Goal: Task Accomplishment & Management: Complete application form

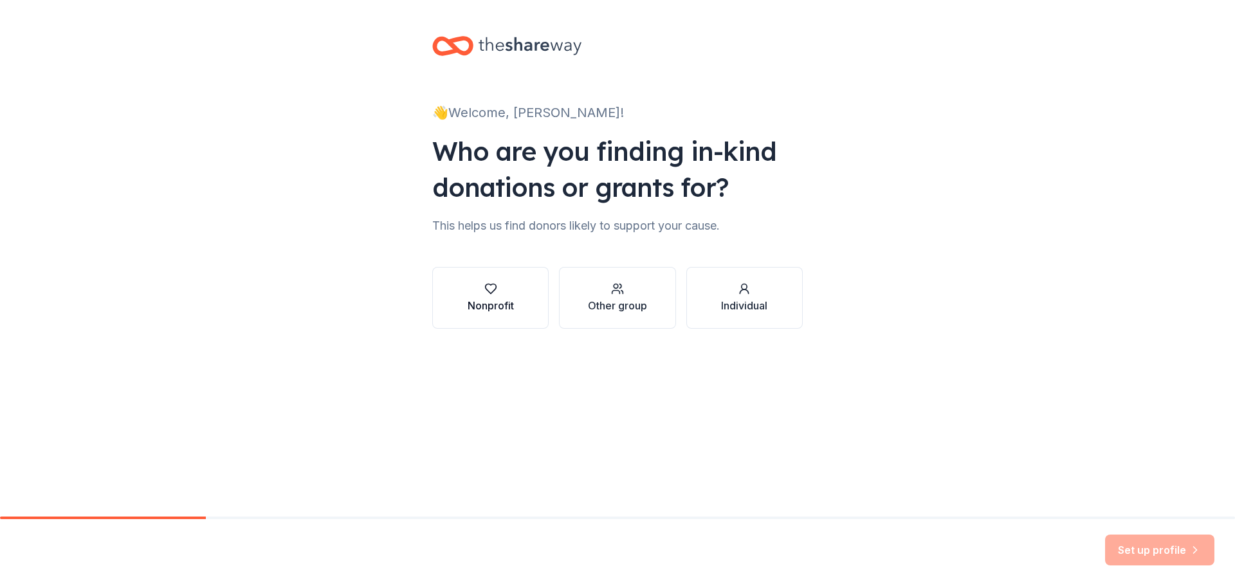
click at [496, 298] on div "Nonprofit" at bounding box center [491, 305] width 46 height 15
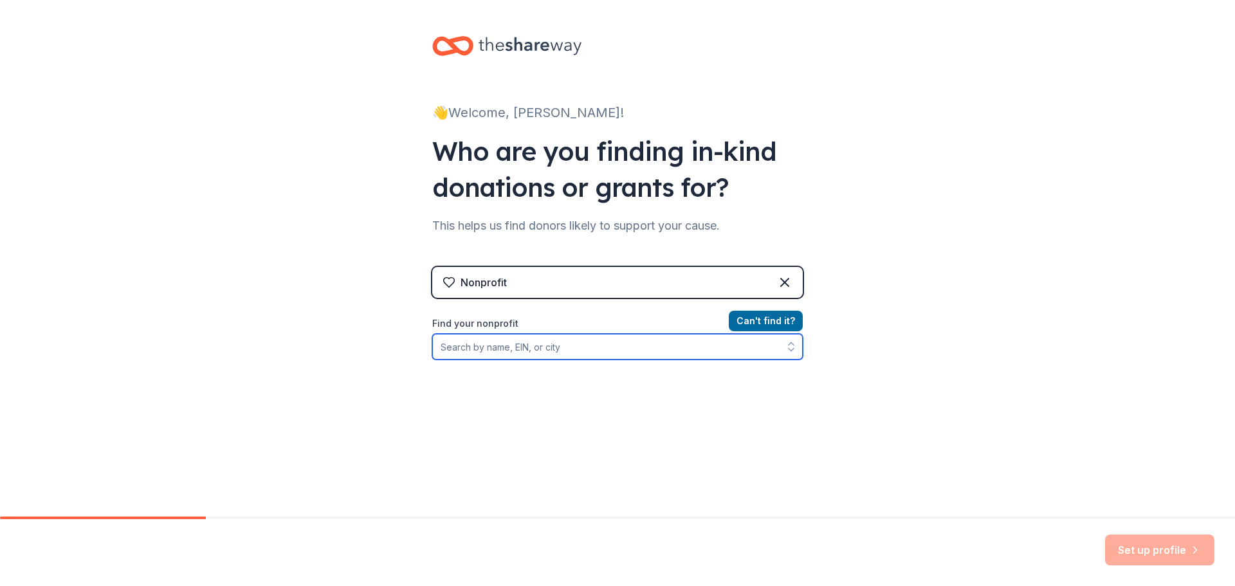
click at [717, 351] on input "Find your nonprofit" at bounding box center [617, 347] width 370 height 26
type input "SAge International"
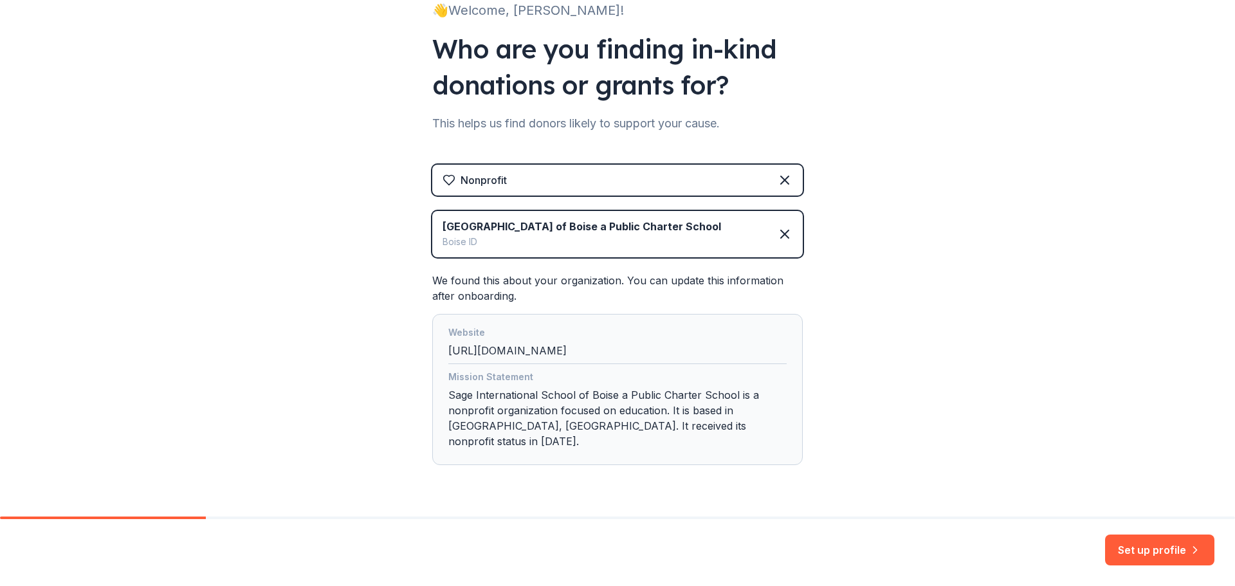
scroll to position [123, 0]
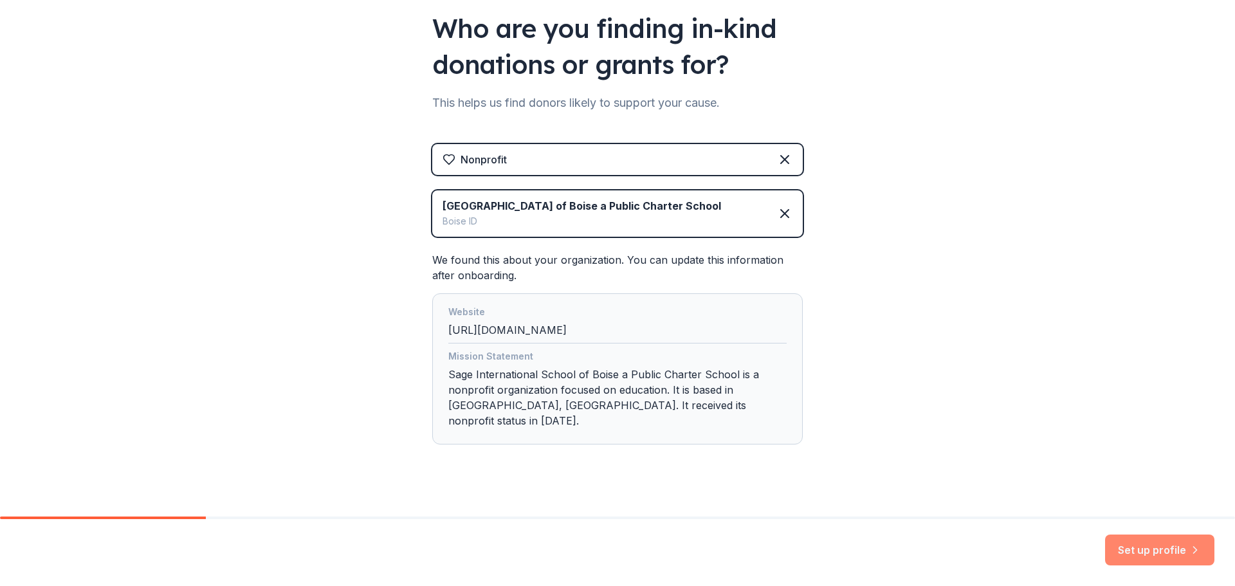
click at [1140, 550] on button "Set up profile" at bounding box center [1159, 549] width 109 height 31
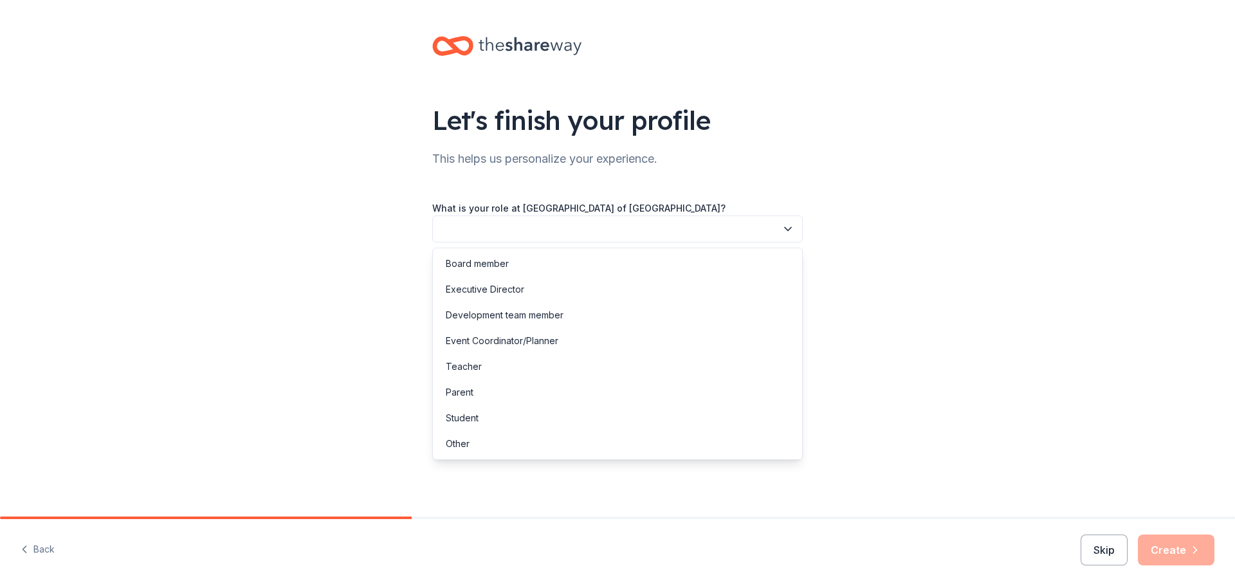
click at [751, 229] on button "button" at bounding box center [617, 228] width 370 height 27
click at [562, 400] on div "Parent" at bounding box center [617, 392] width 364 height 26
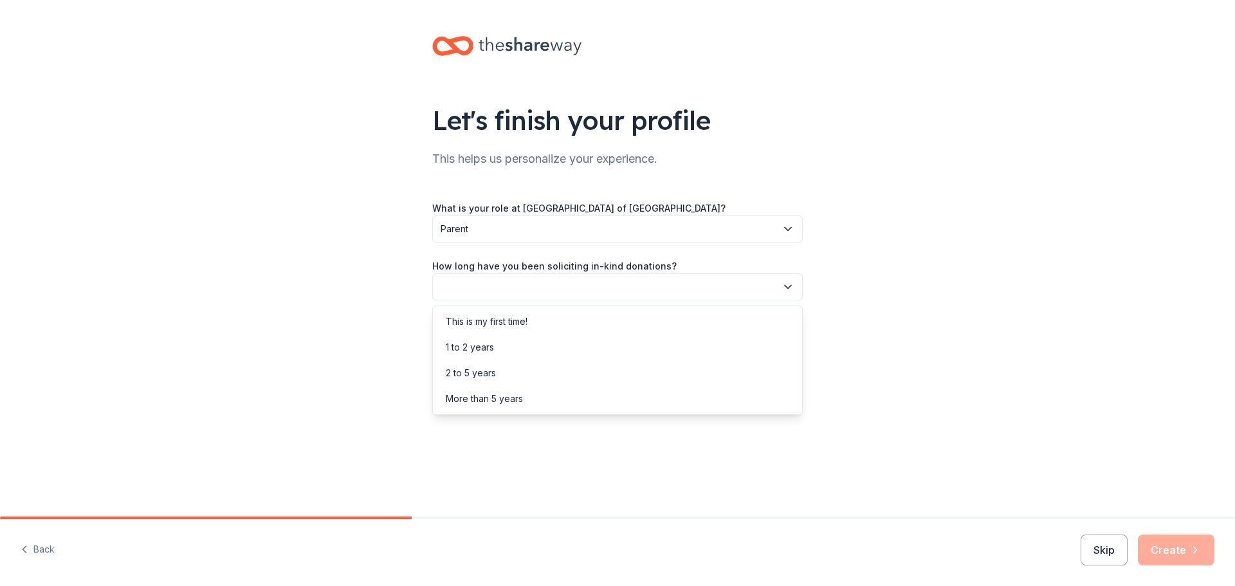
click at [600, 295] on button "button" at bounding box center [617, 286] width 370 height 27
click at [567, 322] on div "This is my first time!" at bounding box center [617, 322] width 364 height 26
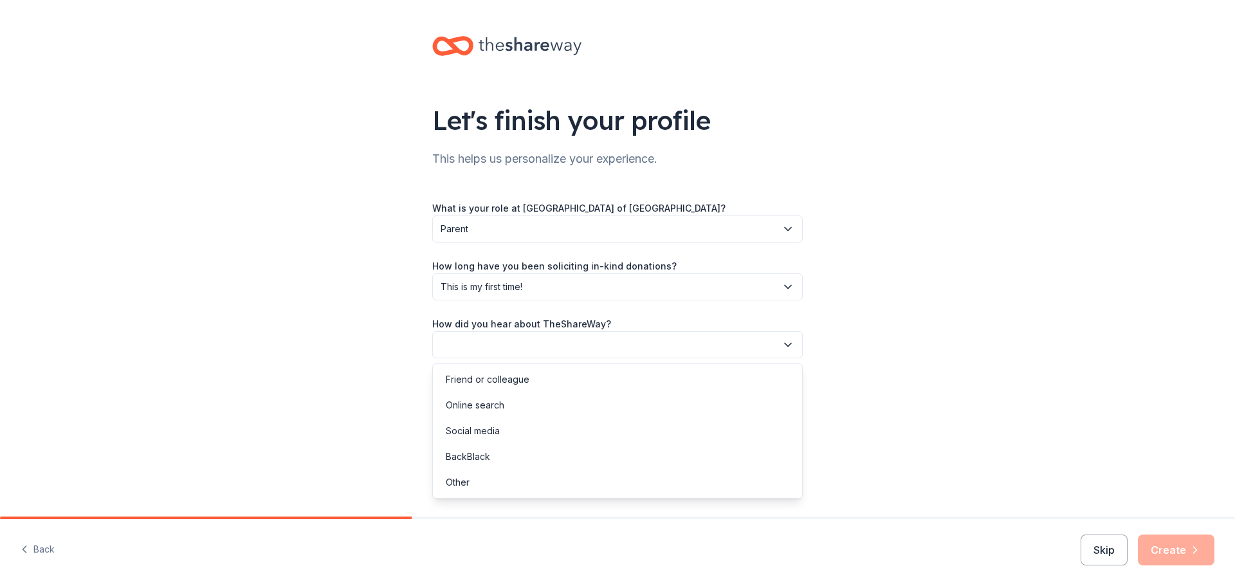
click at [547, 352] on button "button" at bounding box center [617, 344] width 370 height 27
click at [514, 400] on div "Online search" at bounding box center [617, 405] width 364 height 26
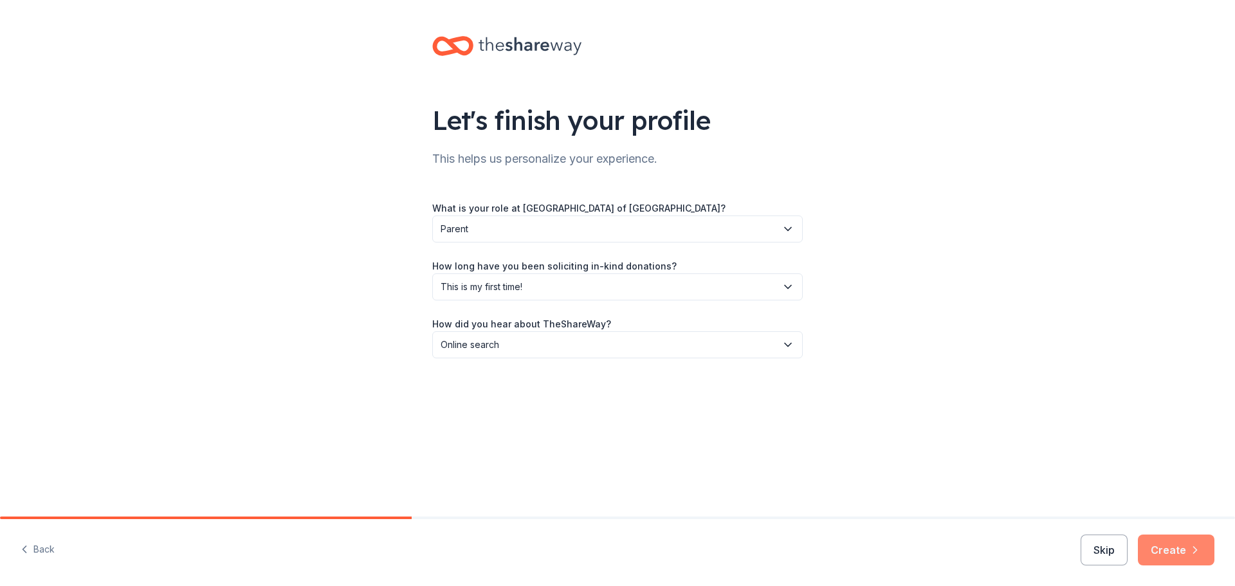
click at [1187, 559] on button "Create" at bounding box center [1176, 549] width 77 height 31
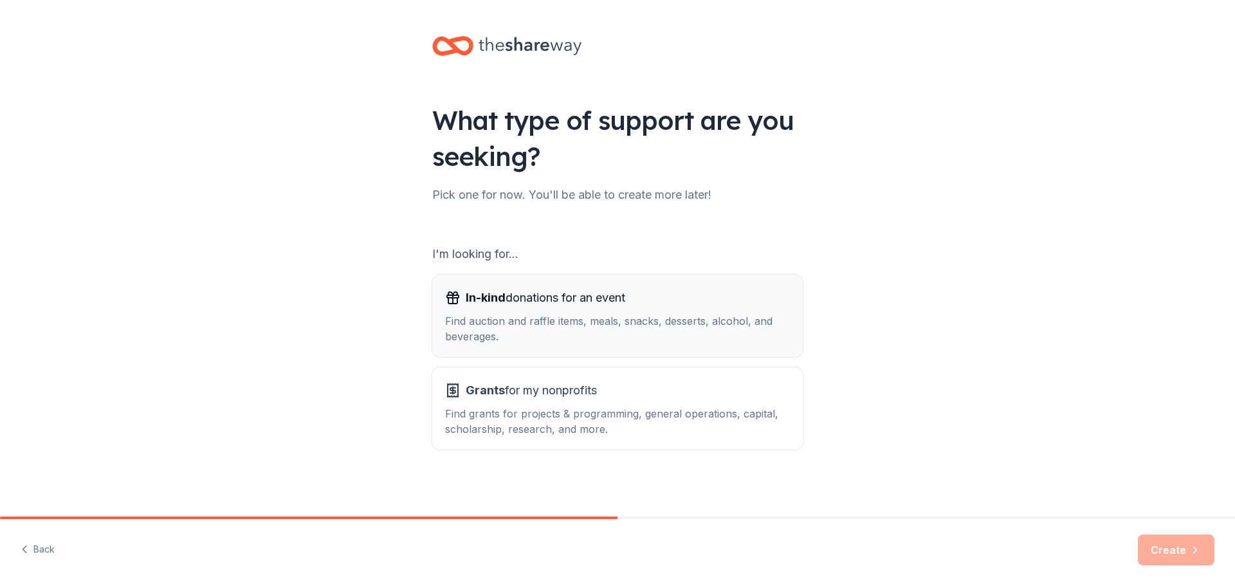
click at [778, 331] on div "Find auction and raffle items, meals, snacks, desserts, alcohol, and beverages." at bounding box center [617, 328] width 345 height 31
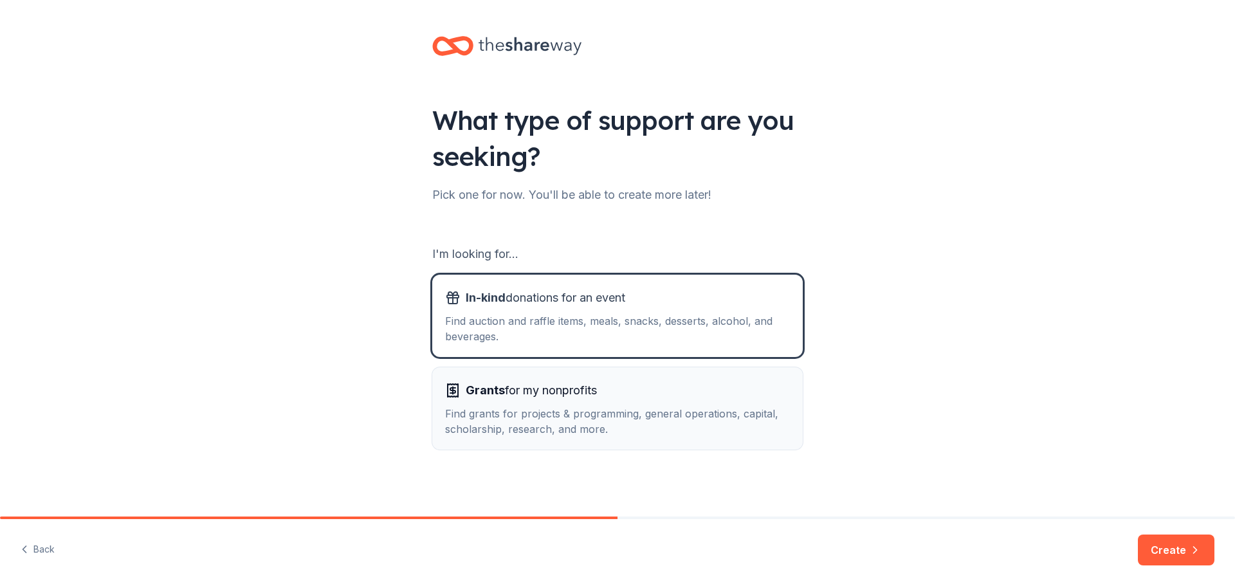
click at [720, 412] on div "Find grants for projects & programming, general operations, capital, scholarshi…" at bounding box center [617, 421] width 345 height 31
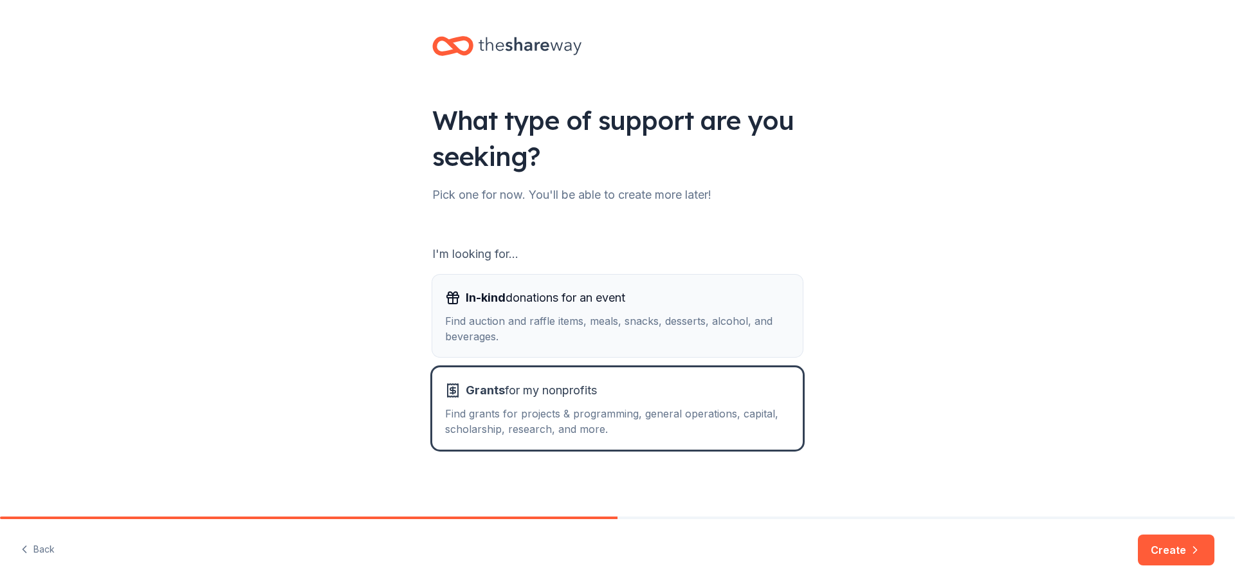
click at [724, 327] on div "Find auction and raffle items, meals, snacks, desserts, alcohol, and beverages." at bounding box center [617, 328] width 345 height 31
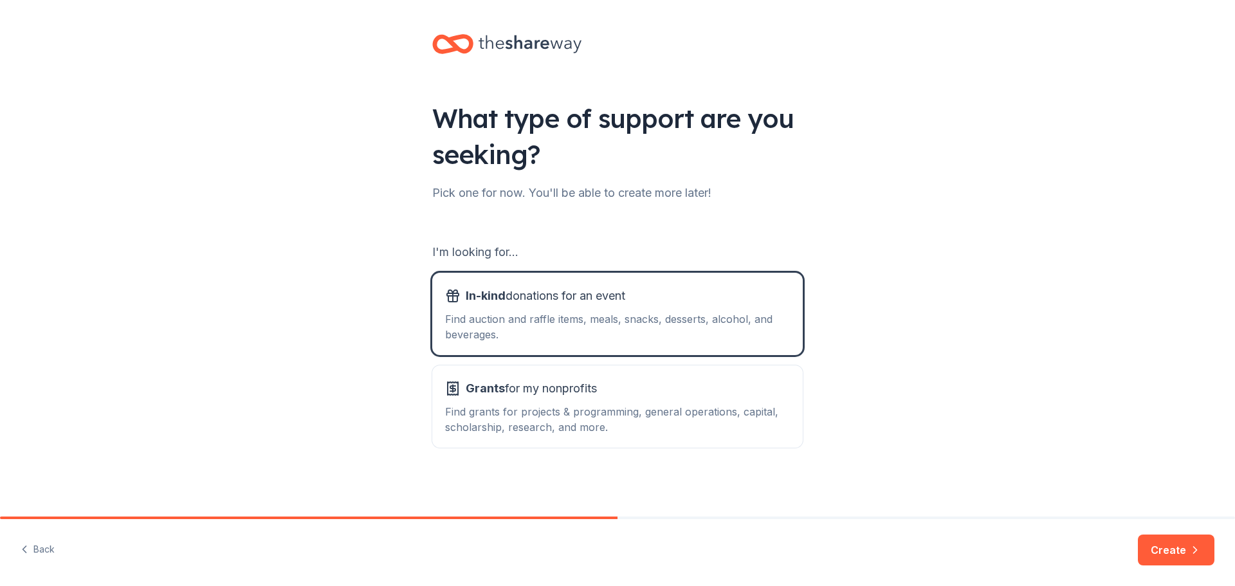
scroll to position [3, 0]
click at [1194, 560] on button "Create" at bounding box center [1176, 549] width 77 height 31
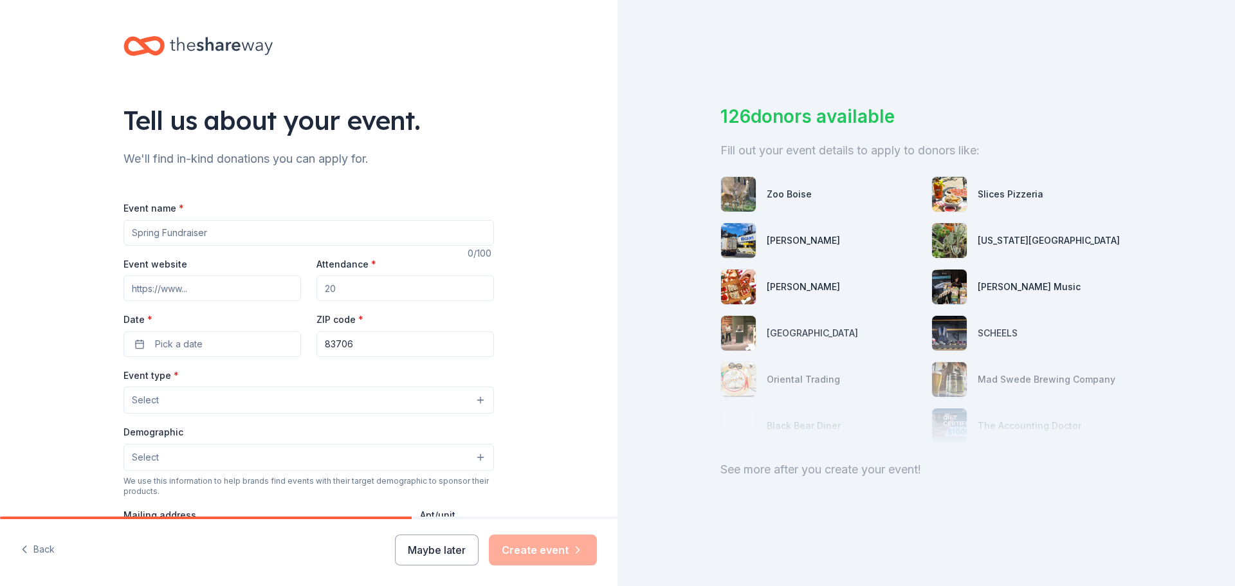
click at [300, 228] on input "Event name *" at bounding box center [308, 233] width 370 height 26
click at [329, 241] on input "Washington DC Trip BINGO Night and silent" at bounding box center [308, 233] width 370 height 26
click at [292, 233] on input "Washington DC Trip BINGO Night and silent Auction" at bounding box center [308, 233] width 370 height 26
type input "[US_STATE] DC Trip BINGO Night and Silent Auction"
drag, startPoint x: 363, startPoint y: 289, endPoint x: 356, endPoint y: 289, distance: 7.7
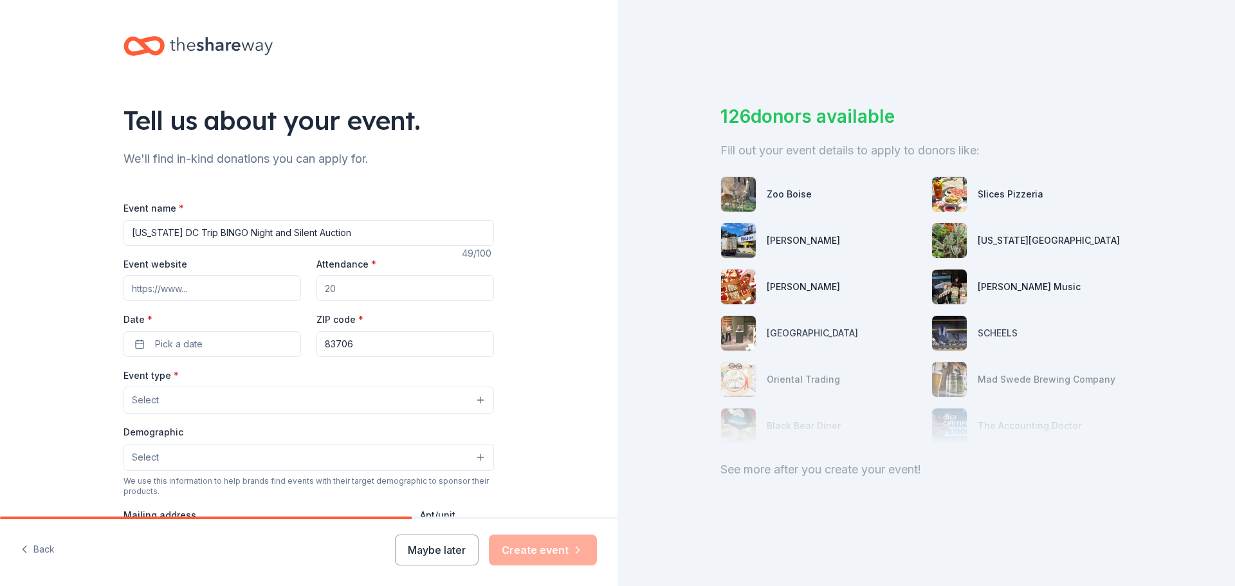
click at [356, 289] on input "Attendance *" at bounding box center [405, 288] width 178 height 26
type input "100"
click at [257, 349] on button "Pick a date" at bounding box center [212, 344] width 178 height 26
click at [276, 380] on button "Go to next month" at bounding box center [277, 378] width 18 height 18
click at [230, 453] on button "9" at bounding box center [230, 454] width 23 height 23
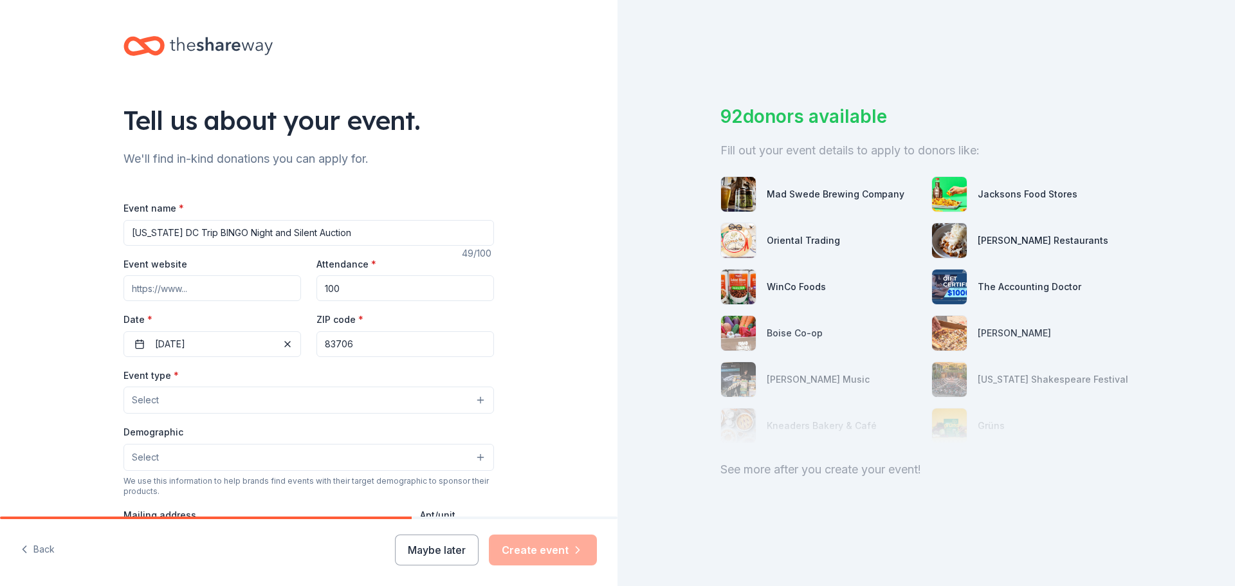
click at [541, 369] on div "Tell us about your event. We'll find in-kind donations you can apply for. Event…" at bounding box center [308, 428] width 617 height 856
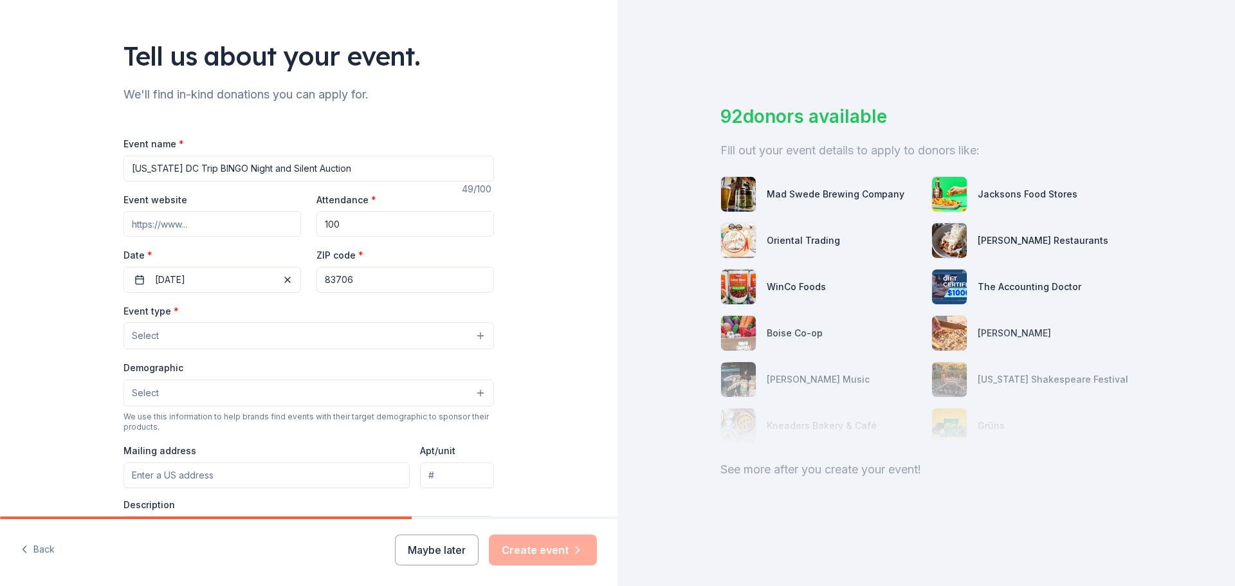
click at [426, 333] on button "Select" at bounding box center [308, 335] width 370 height 27
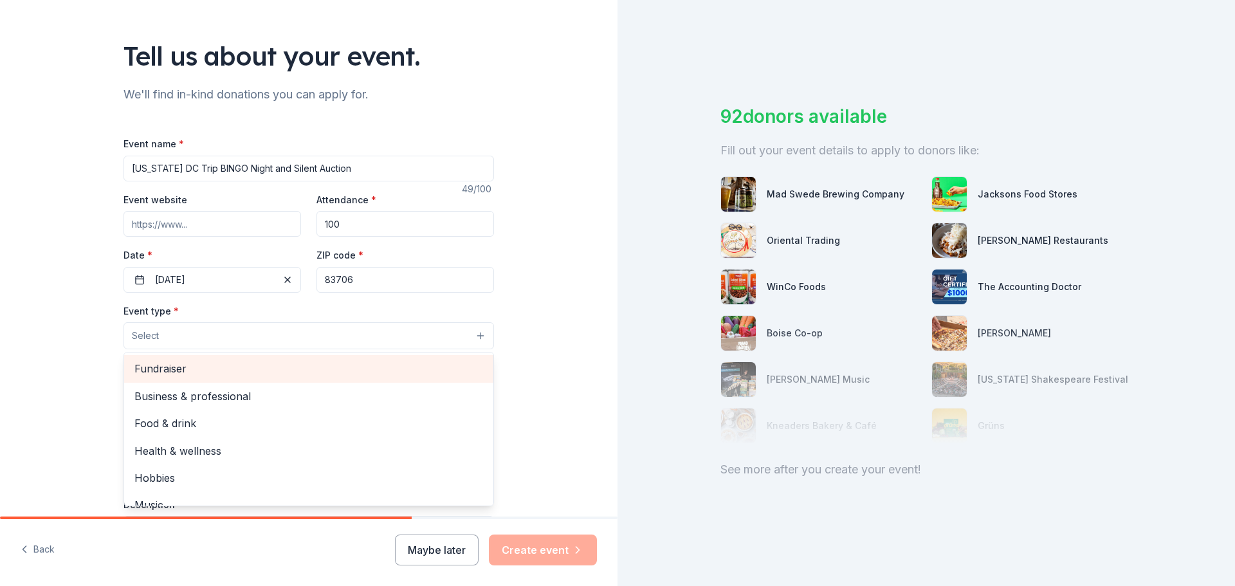
click at [371, 373] on span "Fundraiser" at bounding box center [308, 368] width 349 height 17
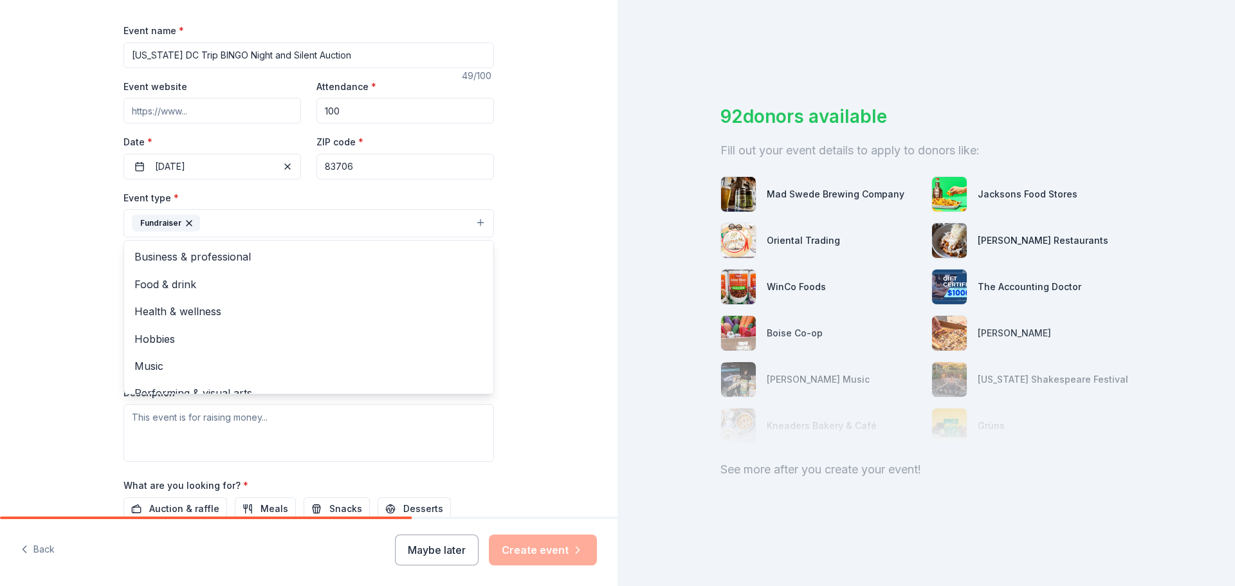
scroll to position [193, 0]
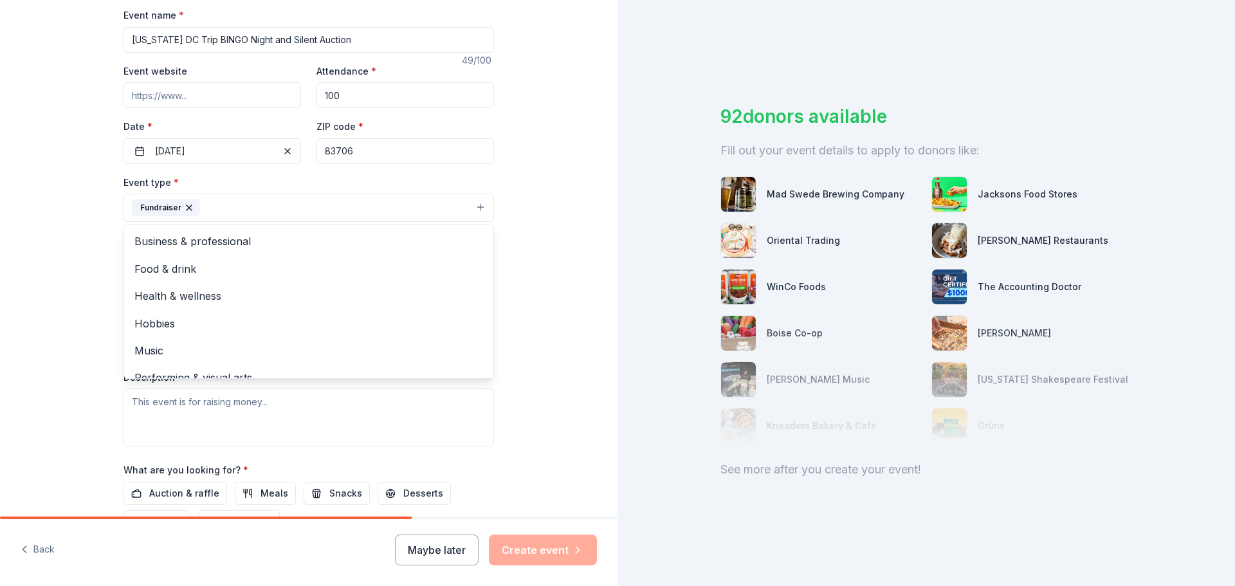
click at [569, 305] on div "Tell us about your event. We'll find in-kind donations you can apply for. Event…" at bounding box center [308, 235] width 617 height 857
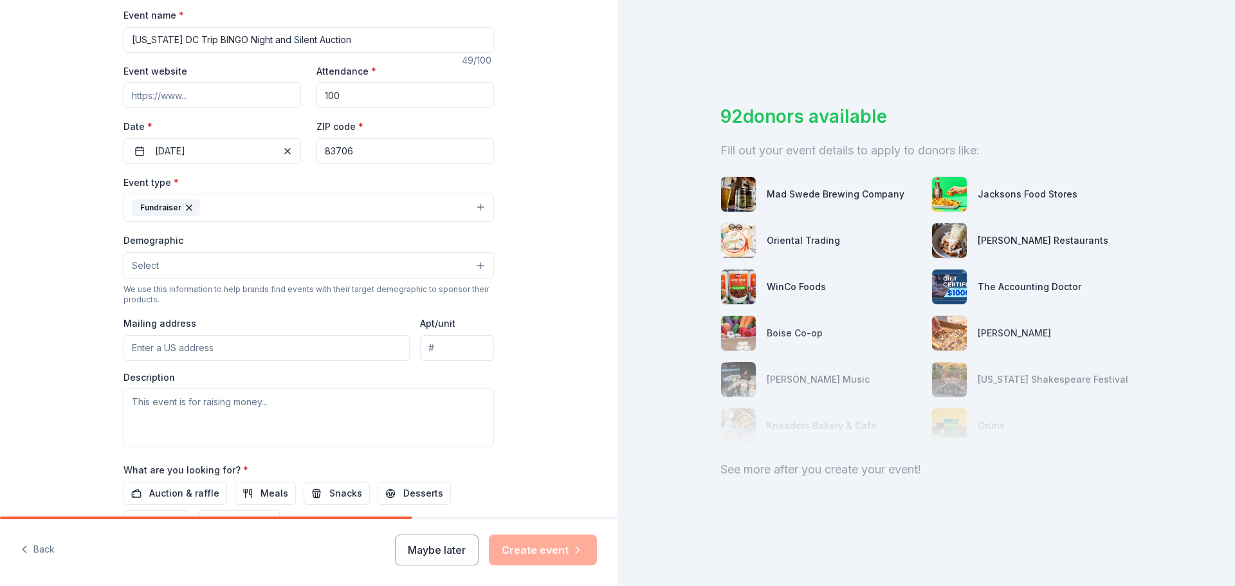
click at [457, 257] on button "Select" at bounding box center [308, 265] width 370 height 27
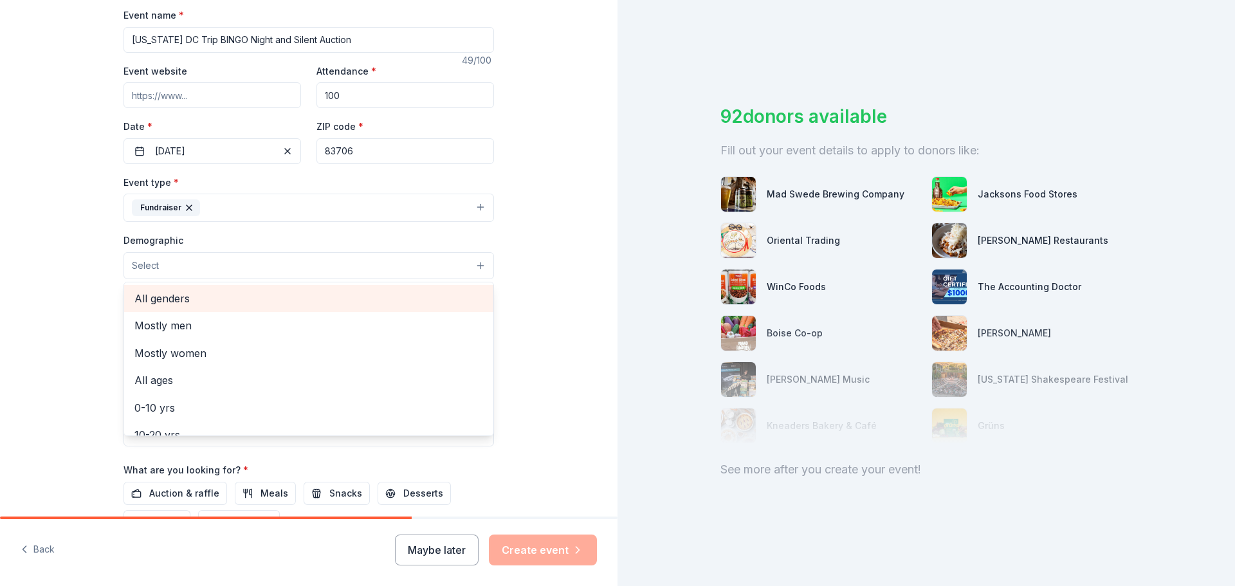
click at [297, 298] on span "All genders" at bounding box center [308, 298] width 349 height 17
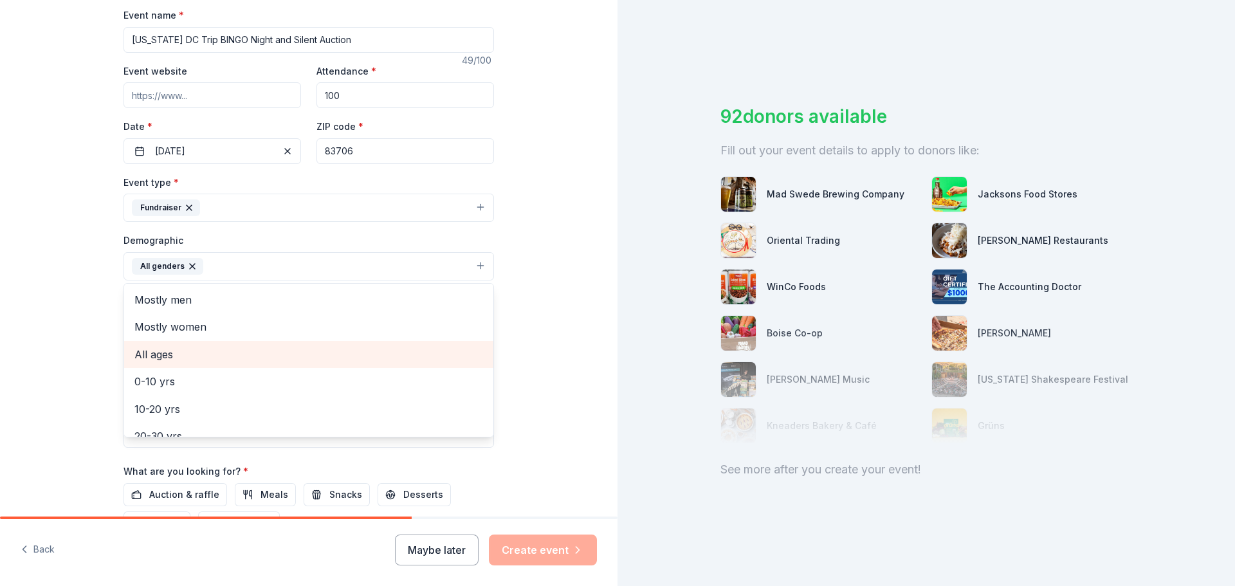
click at [212, 359] on span "All ages" at bounding box center [308, 354] width 349 height 17
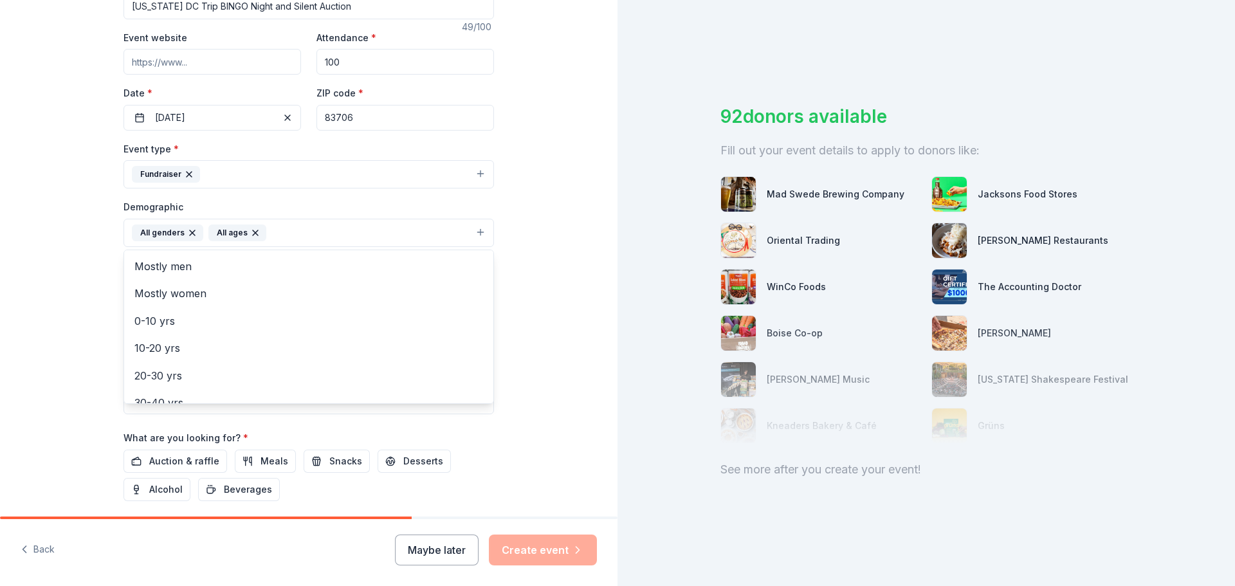
scroll to position [257, 0]
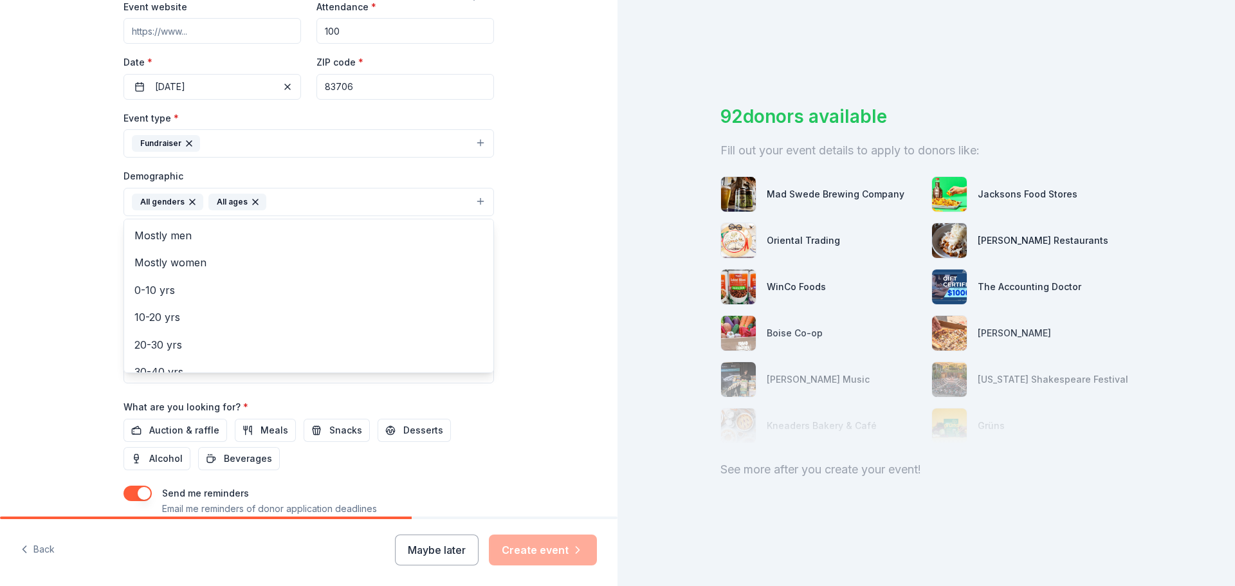
click at [554, 344] on div "Tell us about your event. We'll find in-kind donations you can apply for. Event…" at bounding box center [308, 172] width 617 height 859
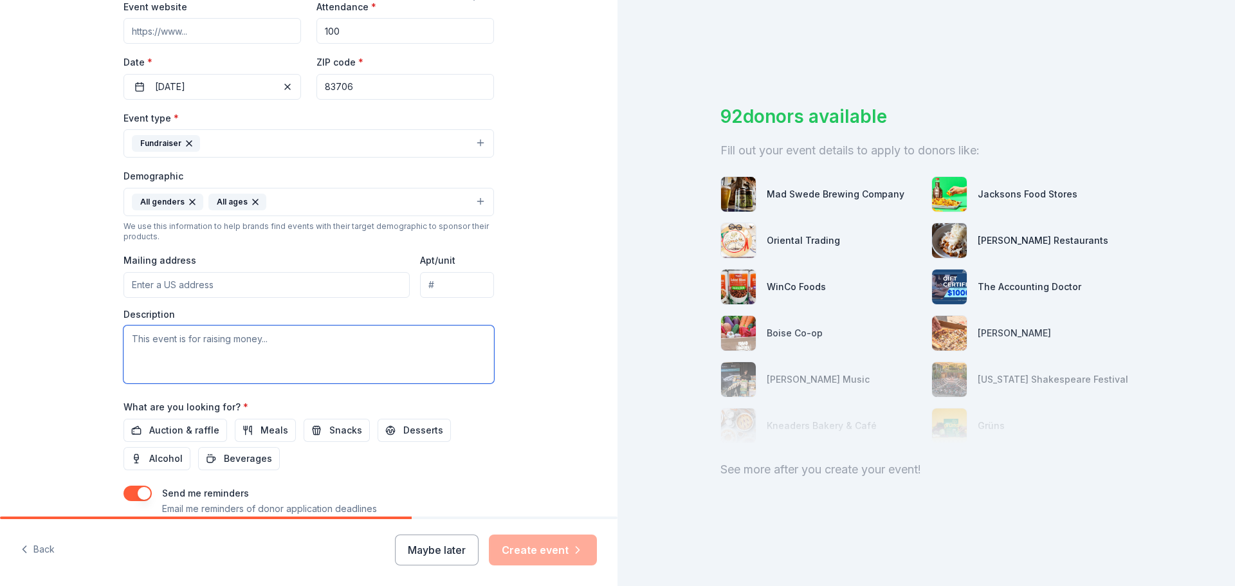
click at [316, 351] on textarea at bounding box center [308, 354] width 370 height 58
paste textarea "Dear Valued Community Member, My name is Liam Garrett, a 14-year-old freshman a…"
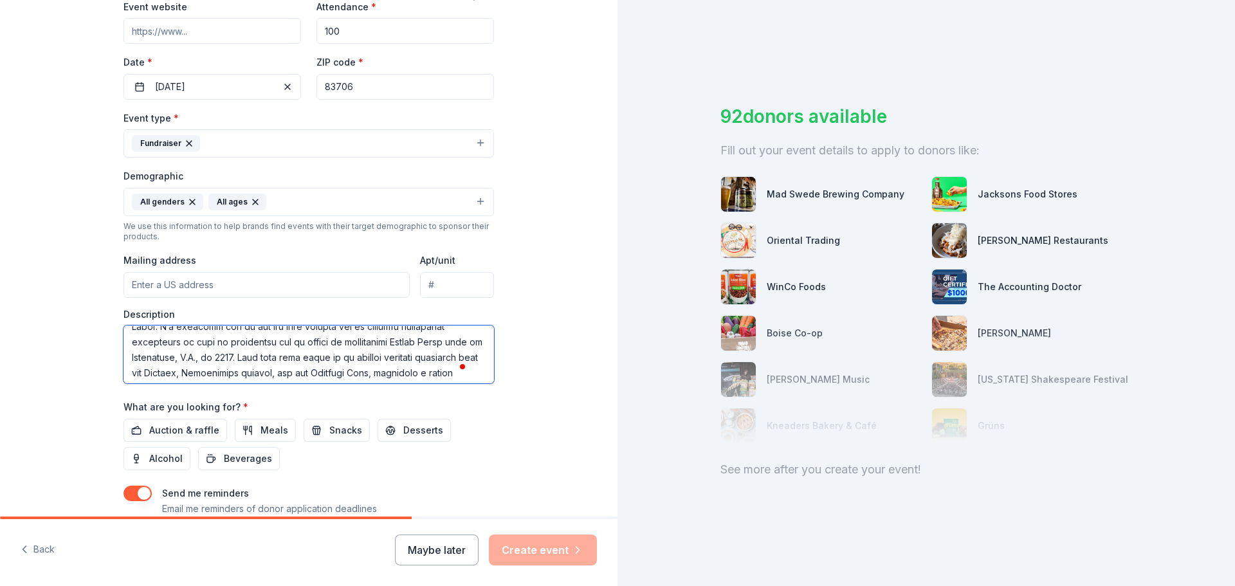
scroll to position [64, 0]
type textarea "Dear Valued Community Member, My name is Liam Garrett, a 14-year-old freshman a…"
click at [193, 421] on button "Auction & raffle" at bounding box center [175, 430] width 104 height 23
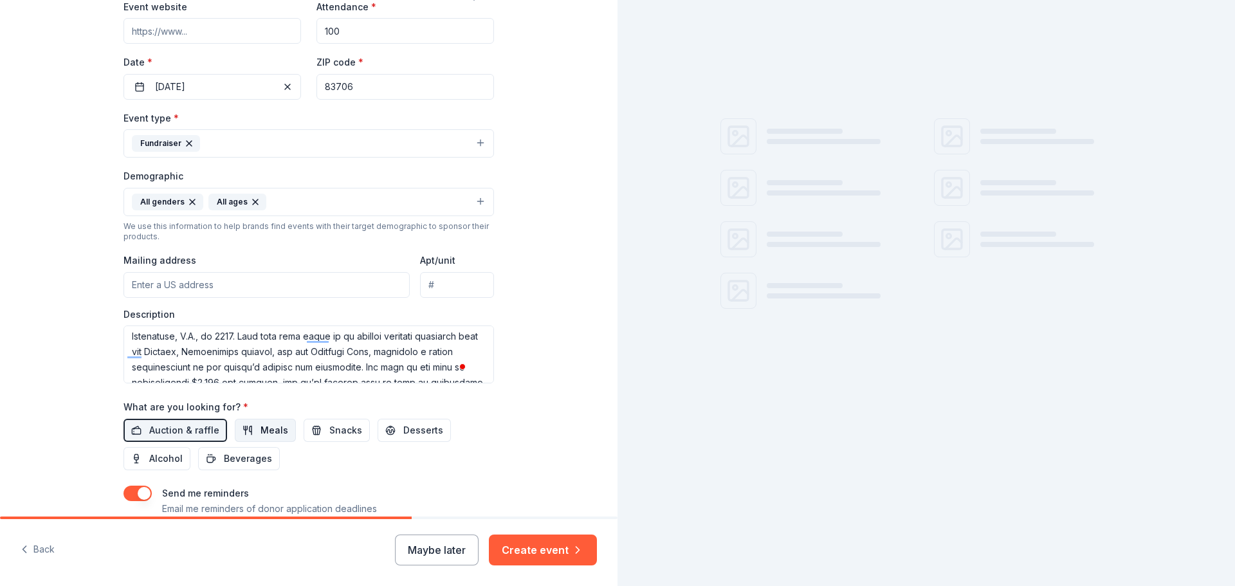
click at [260, 433] on span "Meals" at bounding box center [274, 430] width 28 height 15
click at [314, 433] on button "Snacks" at bounding box center [337, 430] width 66 height 23
click at [410, 433] on span "Desserts" at bounding box center [423, 430] width 40 height 15
click at [170, 459] on span "Alcohol" at bounding box center [165, 458] width 33 height 15
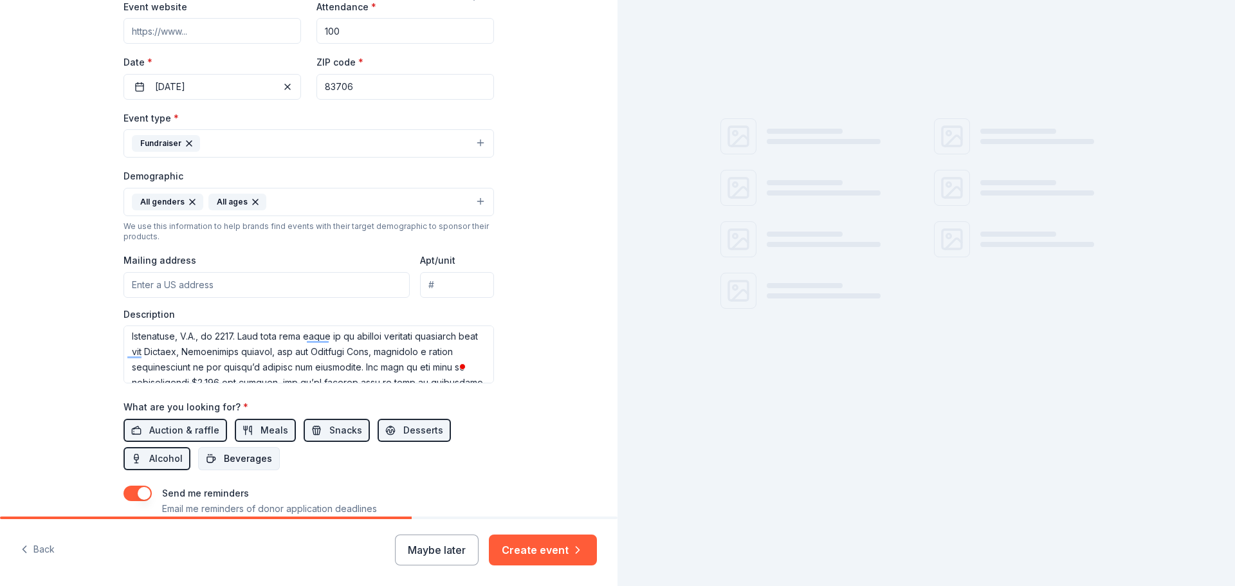
click at [224, 461] on span "Beverages" at bounding box center [248, 458] width 48 height 15
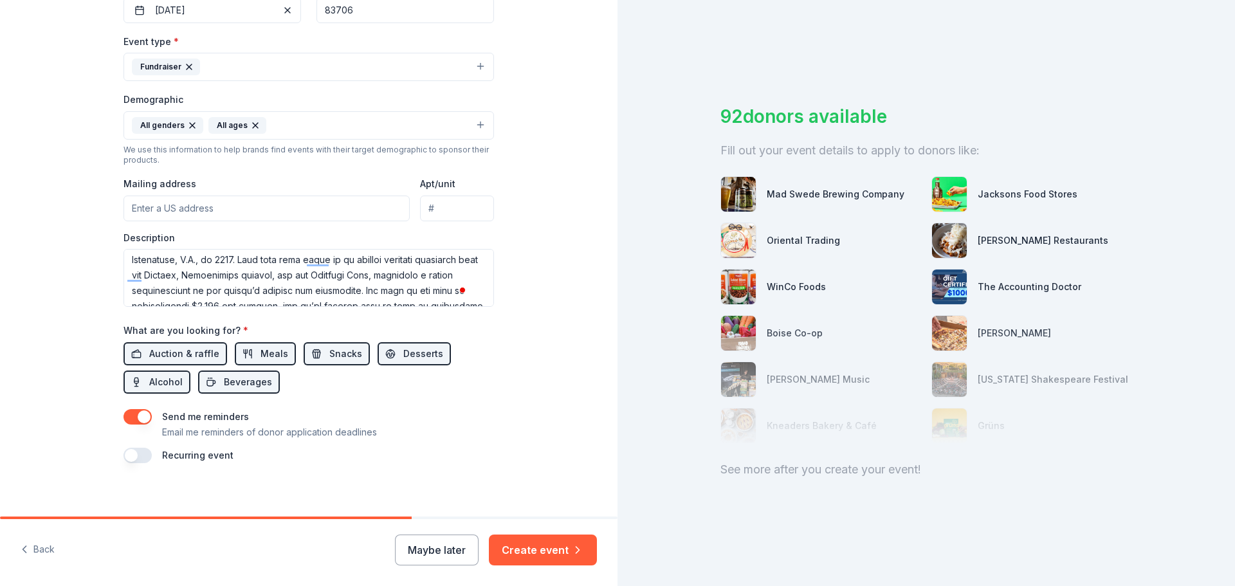
scroll to position [0, 0]
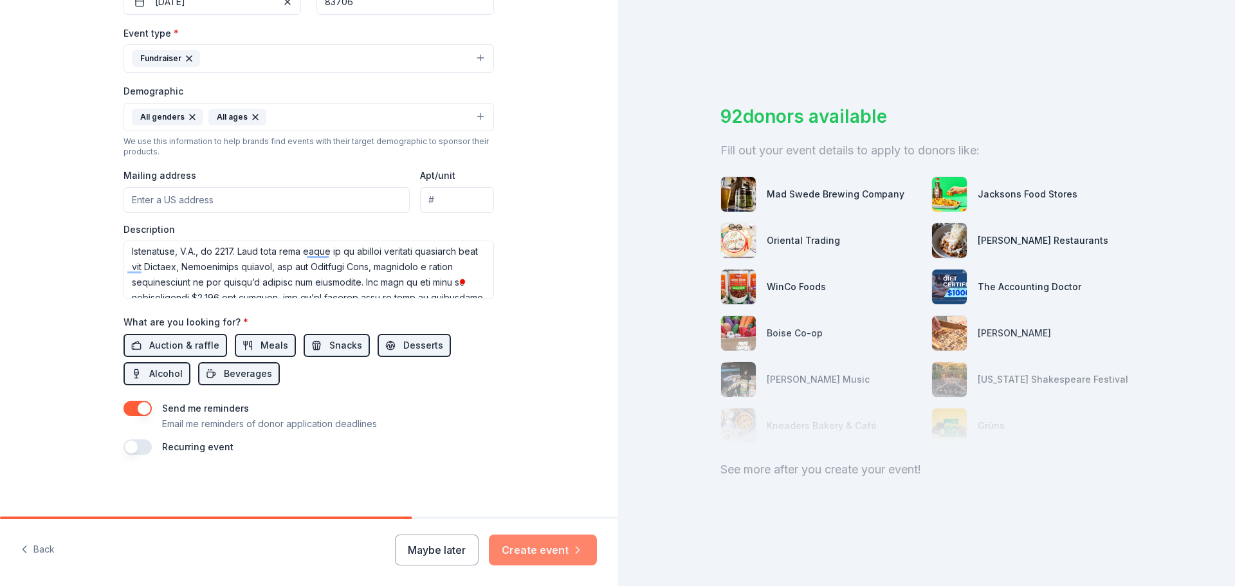
click at [570, 564] on button "Create event" at bounding box center [543, 549] width 108 height 31
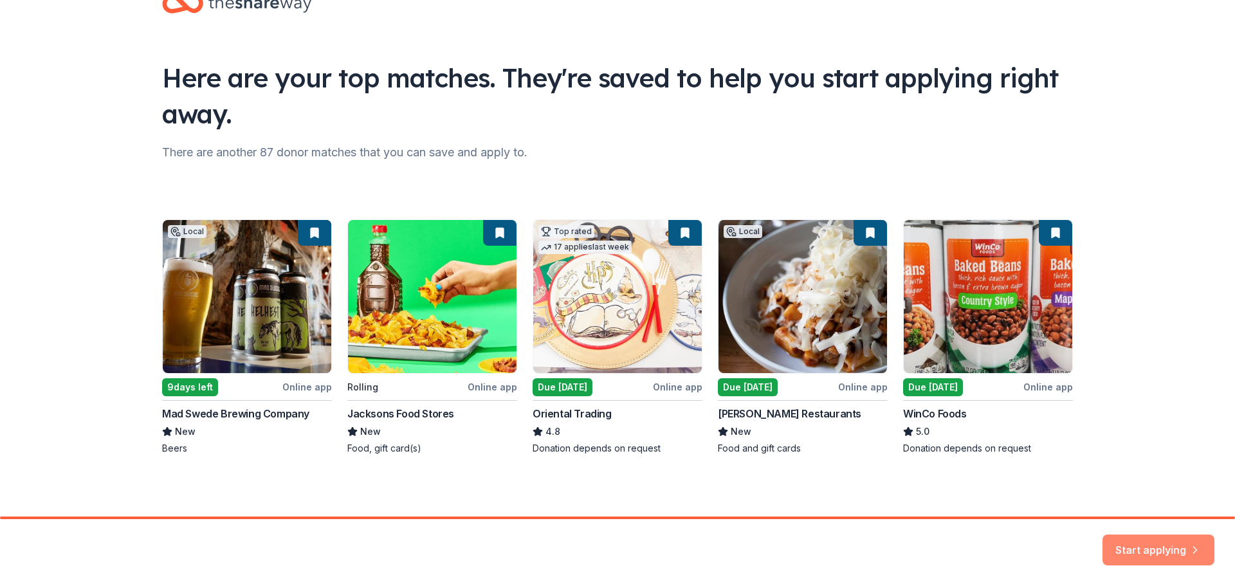
click at [1143, 540] on button "Start applying" at bounding box center [1158, 542] width 112 height 31
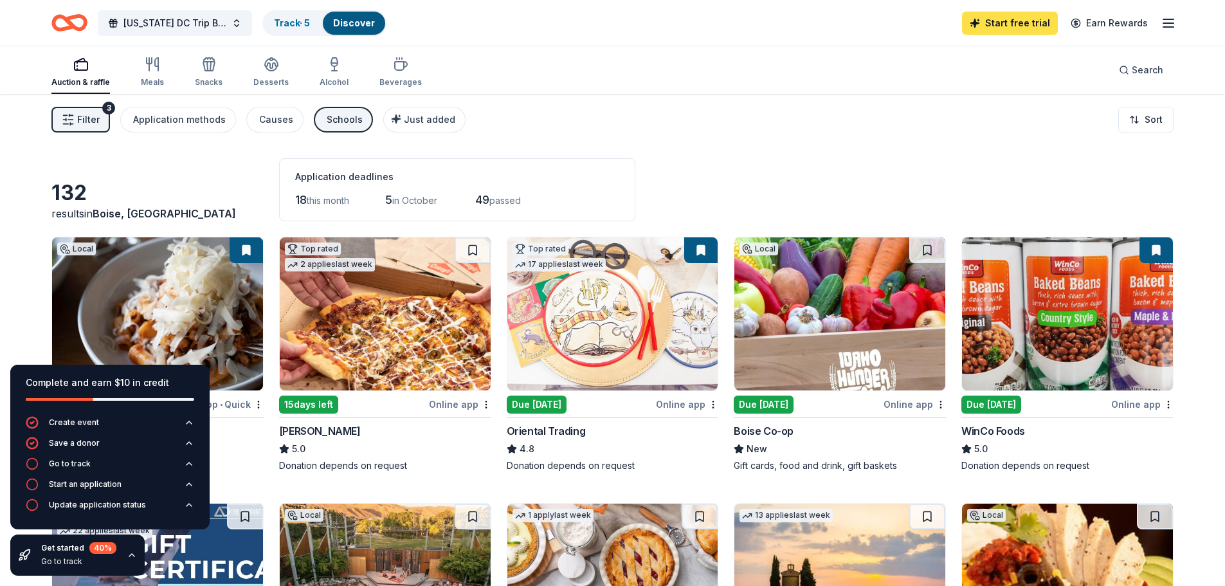
click at [999, 28] on link "Start free trial" at bounding box center [1010, 23] width 96 height 23
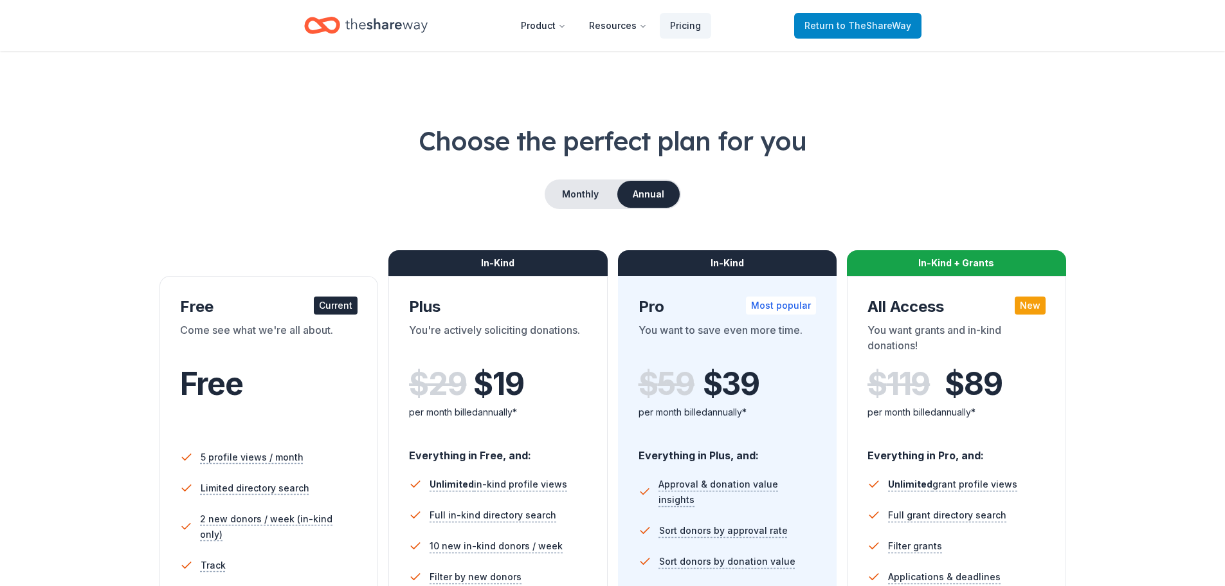
click at [859, 16] on link "Return to TheShareWay" at bounding box center [857, 26] width 127 height 26
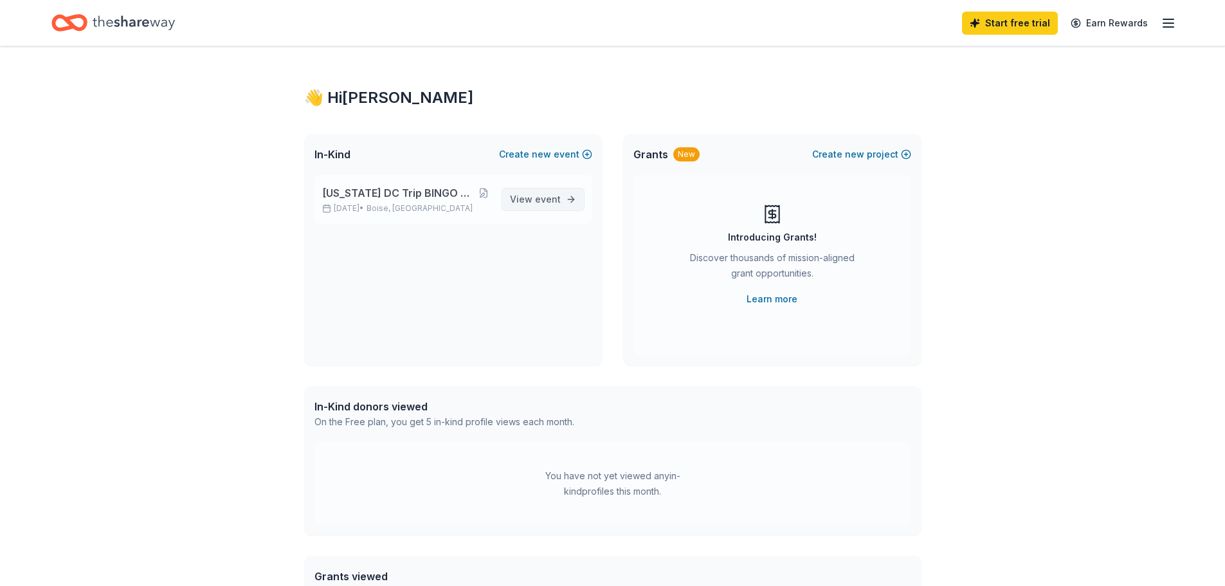
click at [551, 203] on span "event" at bounding box center [548, 199] width 26 height 11
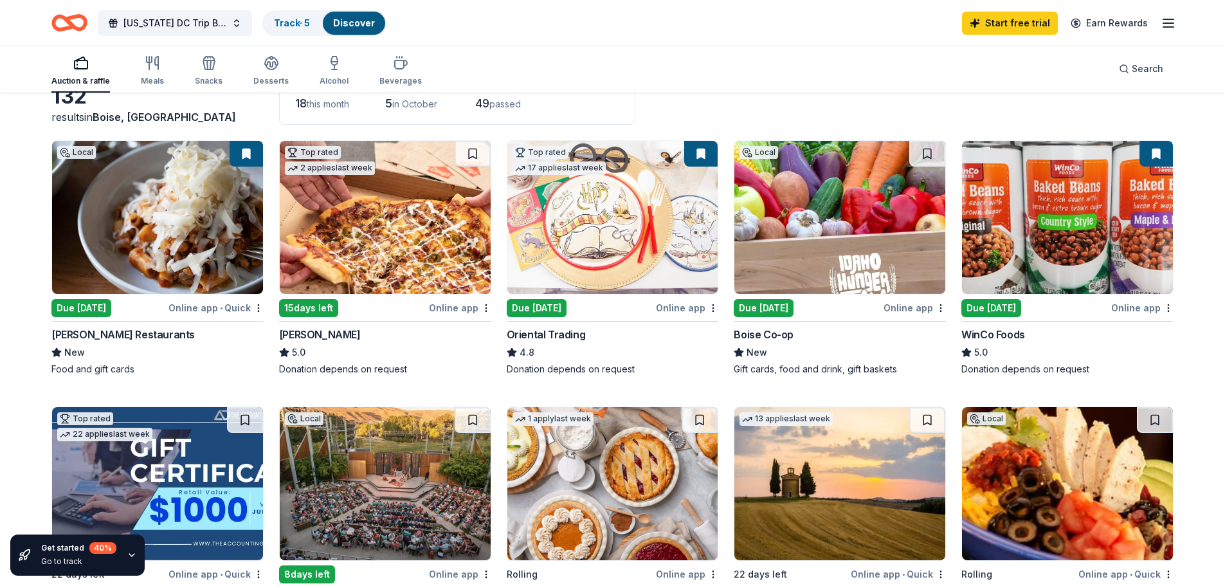
scroll to position [129, 0]
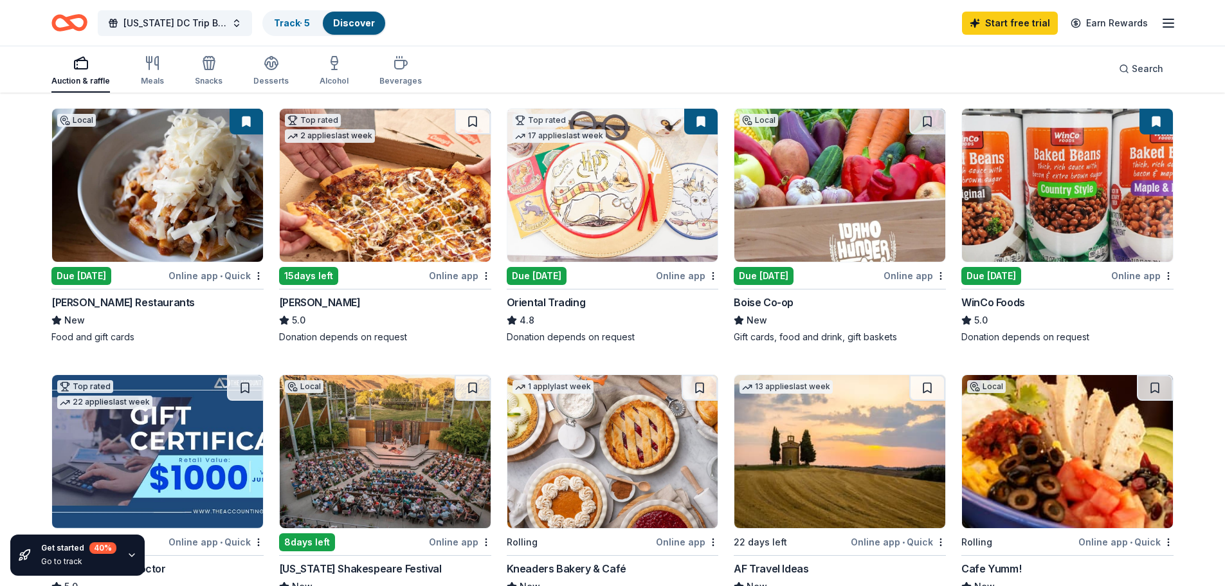
click at [864, 179] on img at bounding box center [839, 185] width 211 height 153
click at [1055, 179] on img at bounding box center [1067, 185] width 211 height 153
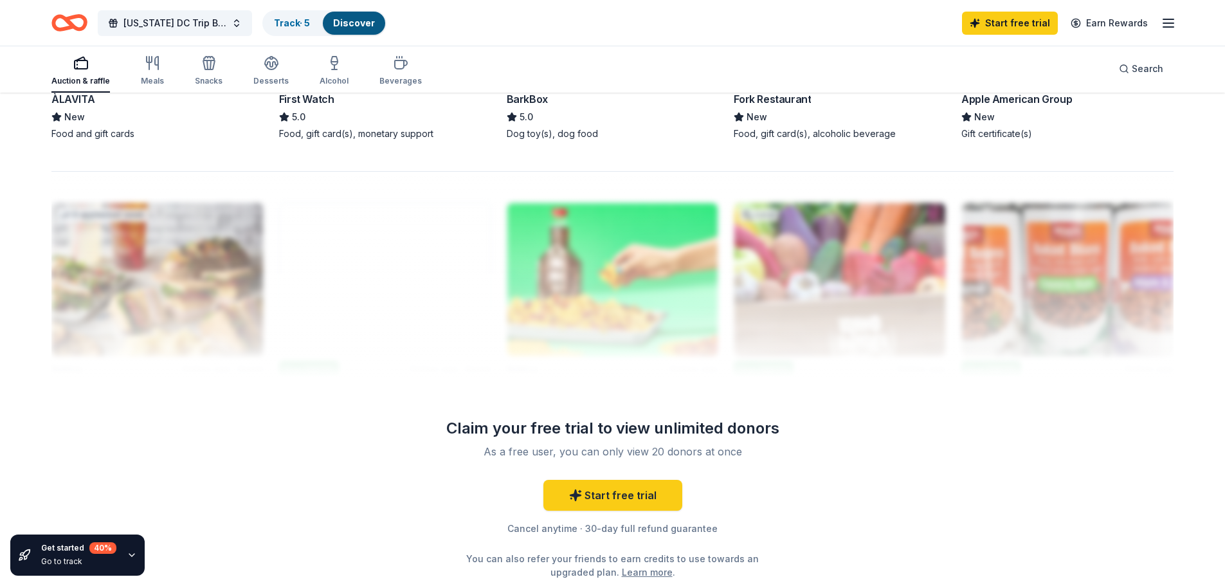
scroll to position [1158, 0]
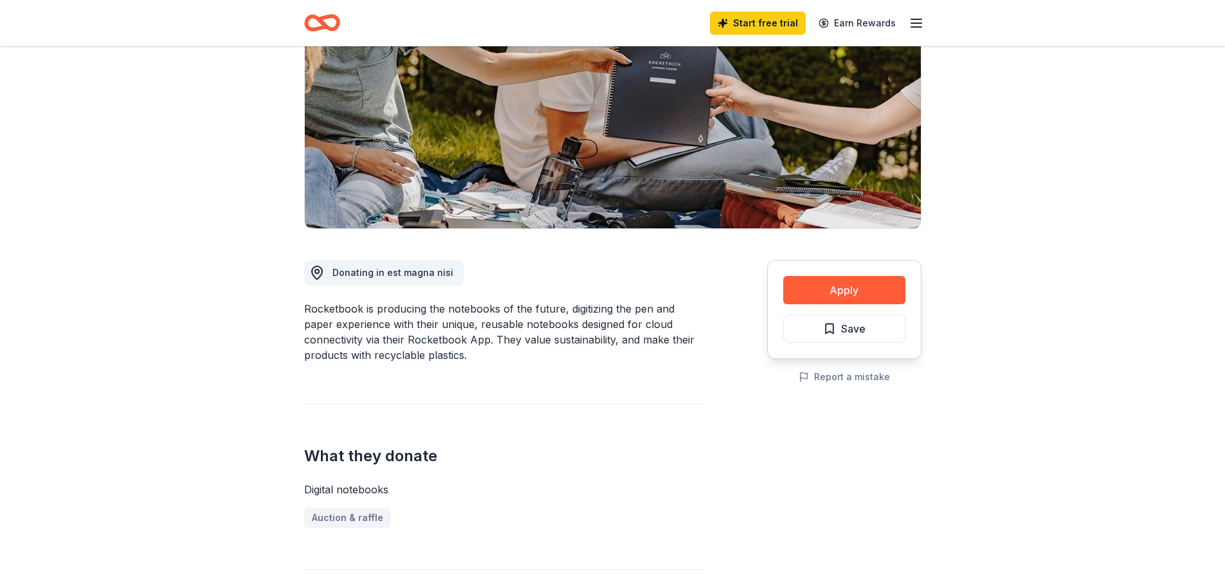
scroll to position [193, 0]
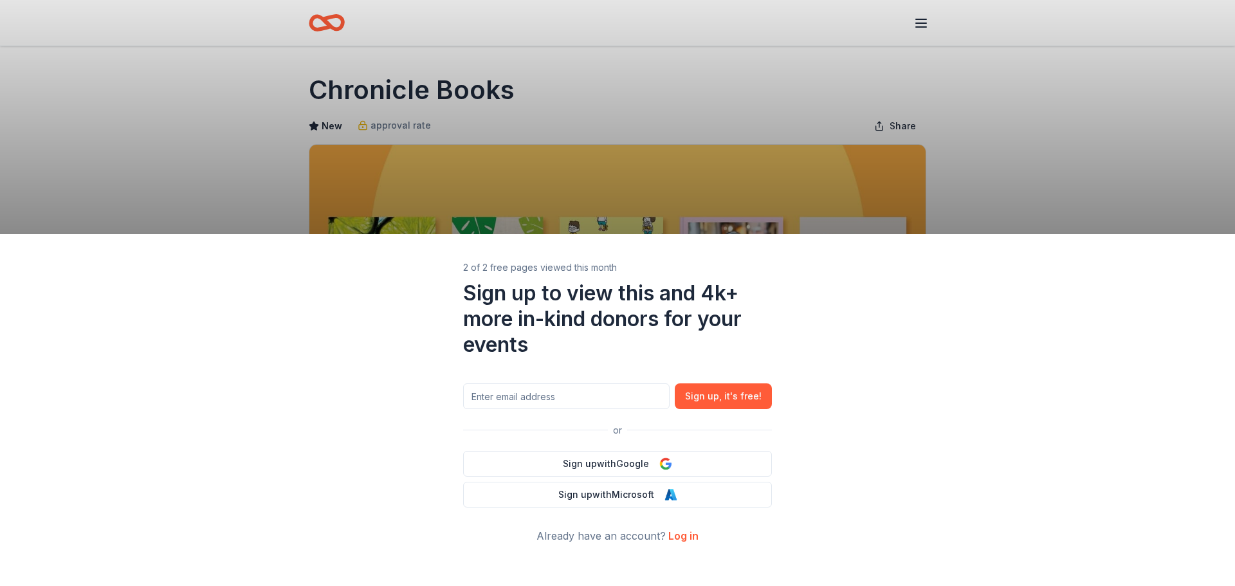
click at [1159, 141] on div "2 of 2 free pages viewed this month Sign up to view this and 4k+ more in-kind d…" at bounding box center [617, 293] width 1235 height 586
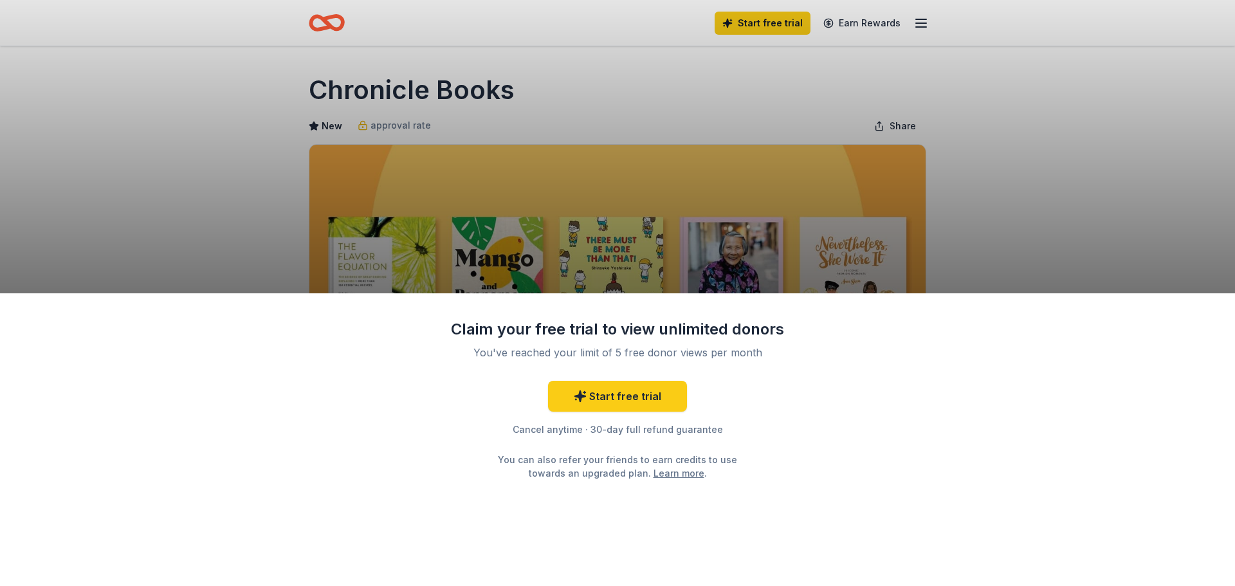
click at [999, 202] on div "Claim your free trial to view unlimited donors You've reached your limit of 5 f…" at bounding box center [617, 293] width 1235 height 586
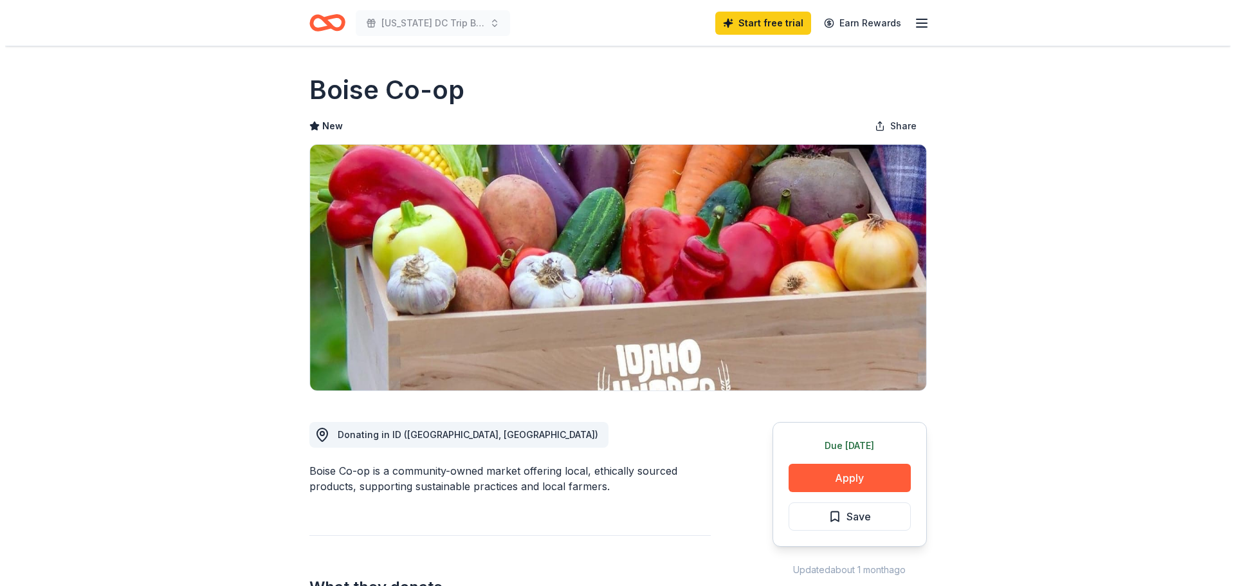
scroll to position [129, 0]
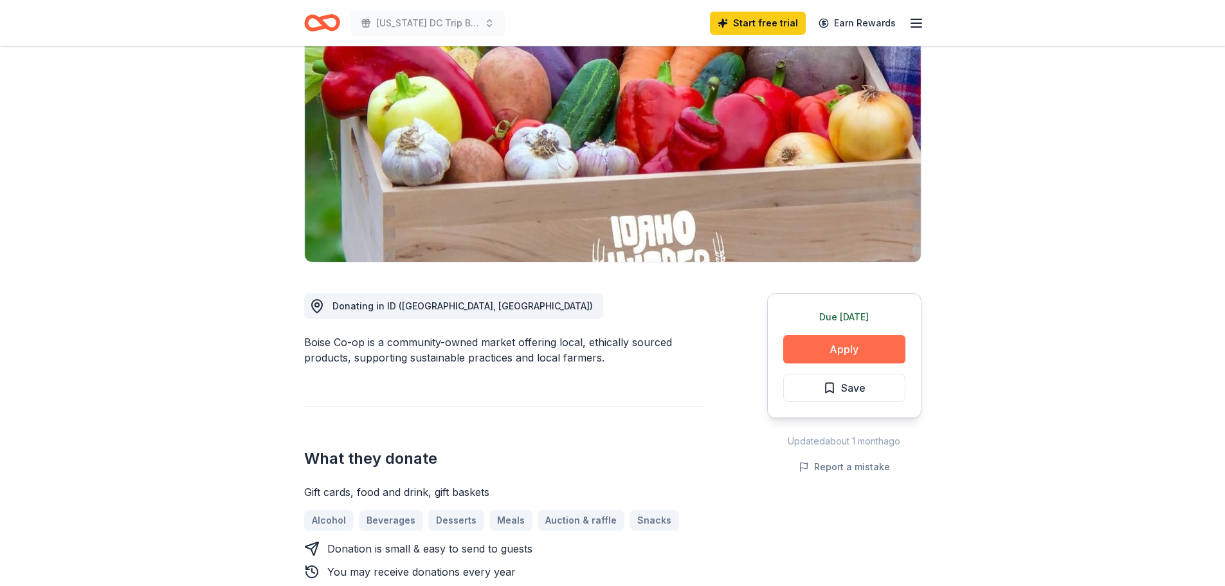
click at [841, 348] on button "Apply" at bounding box center [844, 349] width 122 height 28
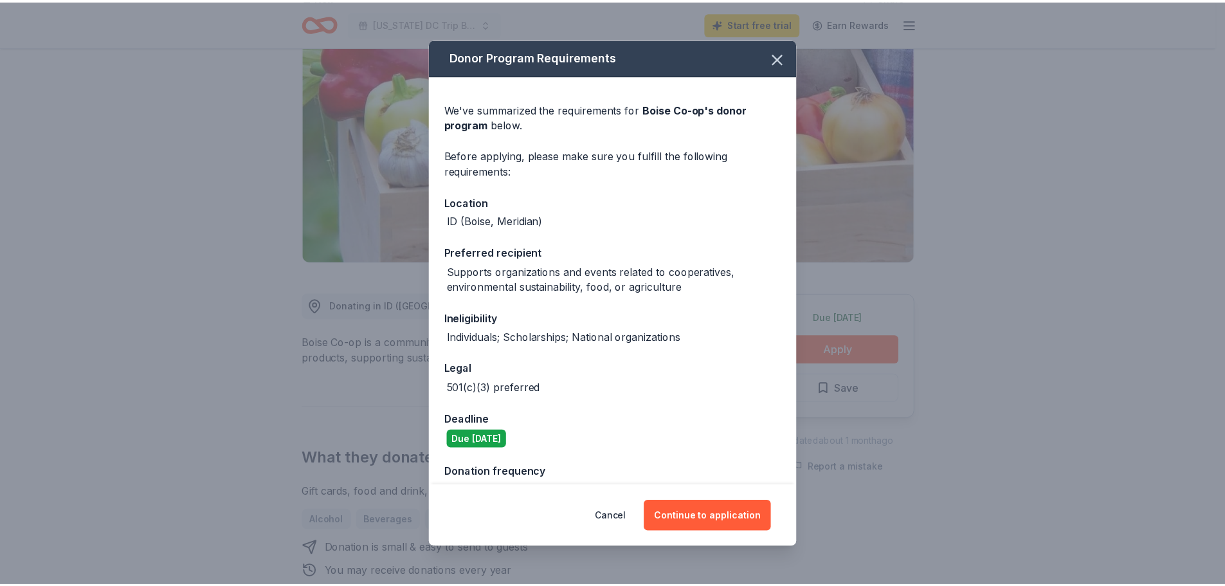
scroll to position [28, 0]
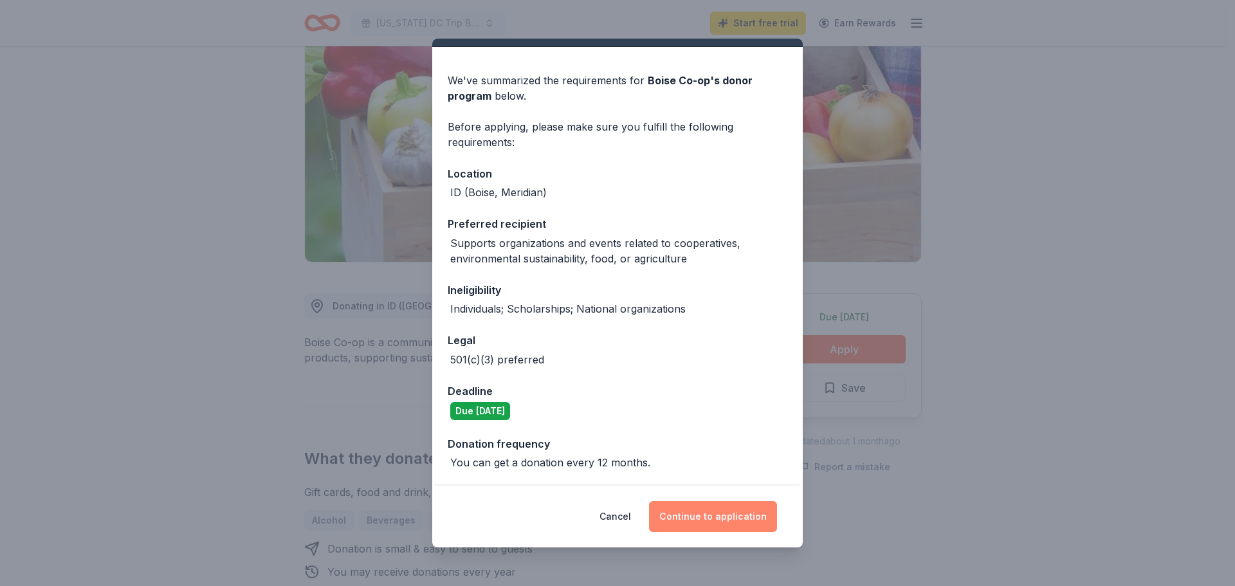
click at [716, 516] on button "Continue to application" at bounding box center [713, 516] width 128 height 31
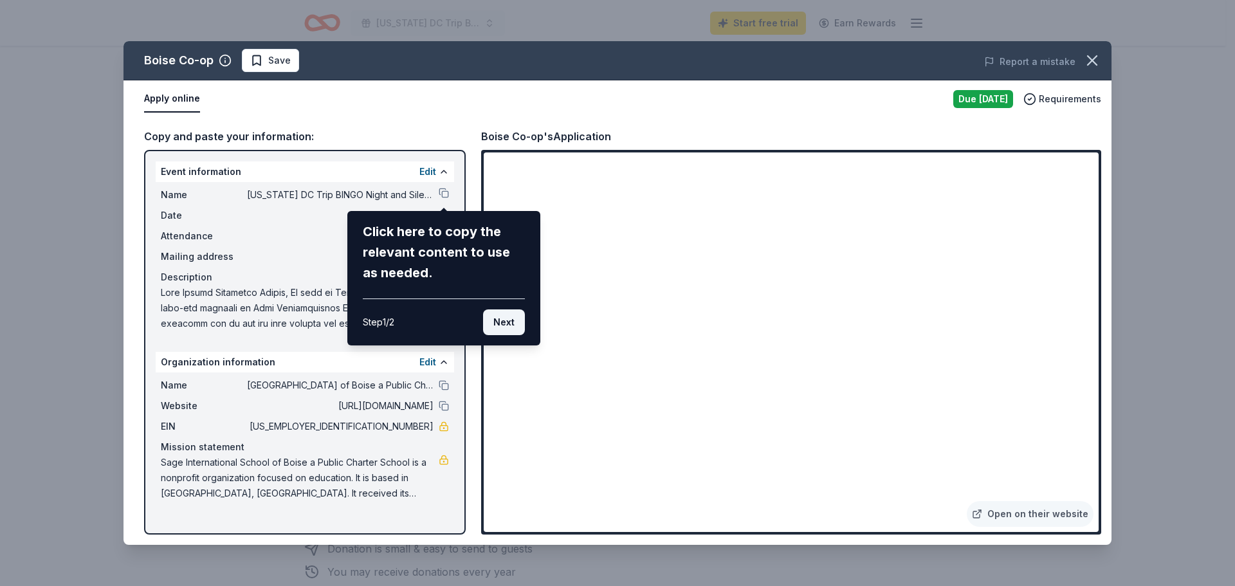
click at [507, 324] on button "Next" at bounding box center [504, 322] width 42 height 26
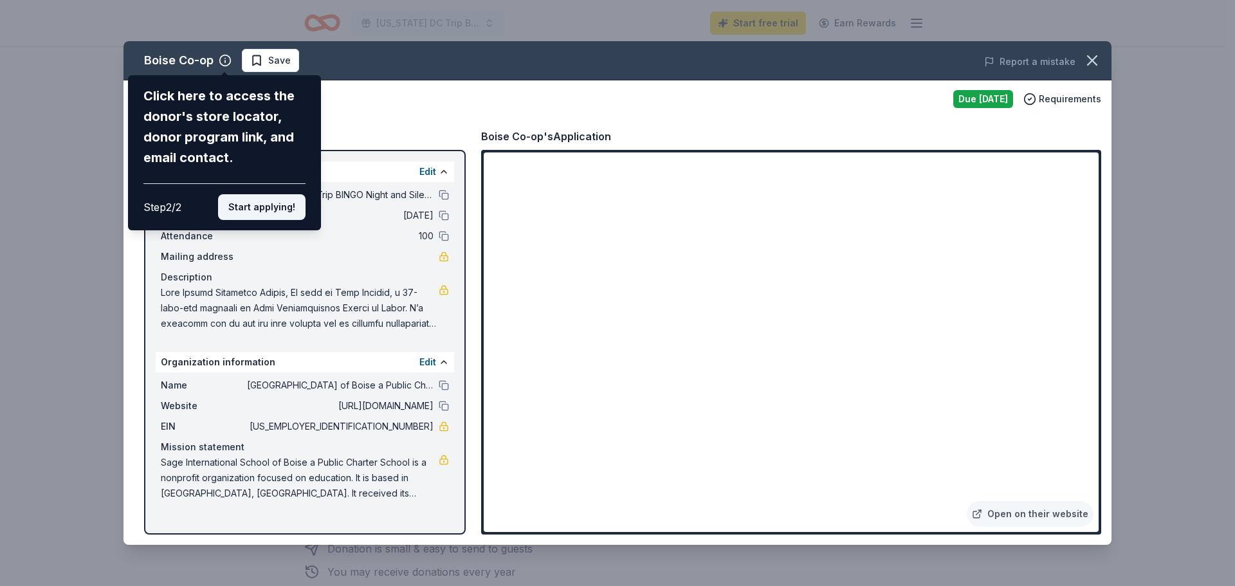
click at [277, 205] on button "Start applying!" at bounding box center [261, 207] width 87 height 26
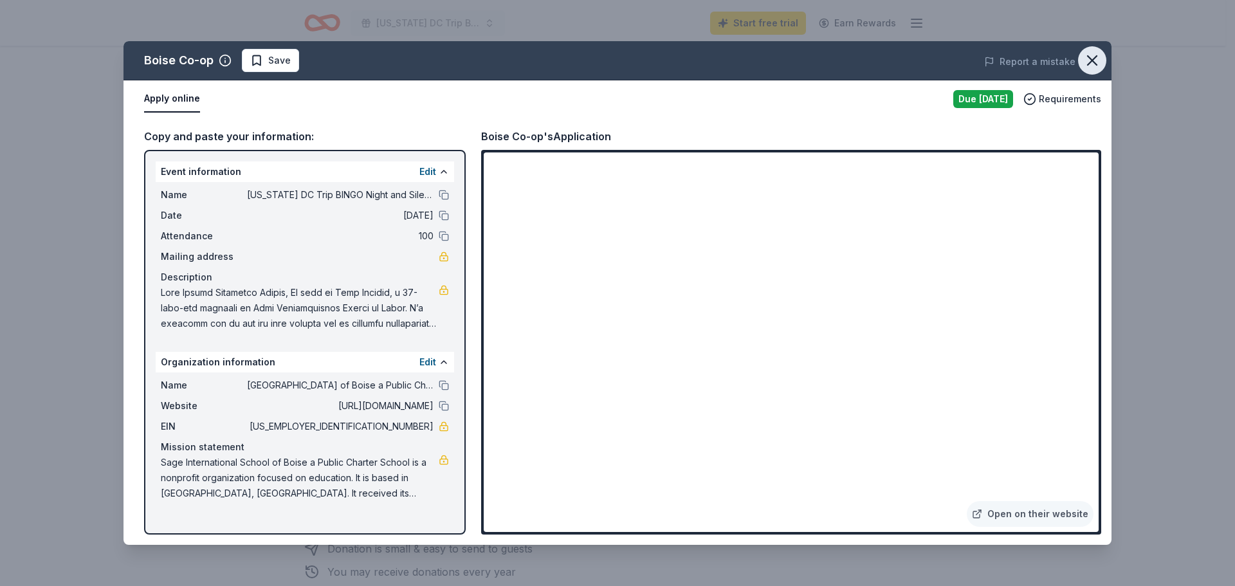
click at [1092, 59] on icon "button" at bounding box center [1092, 60] width 18 height 18
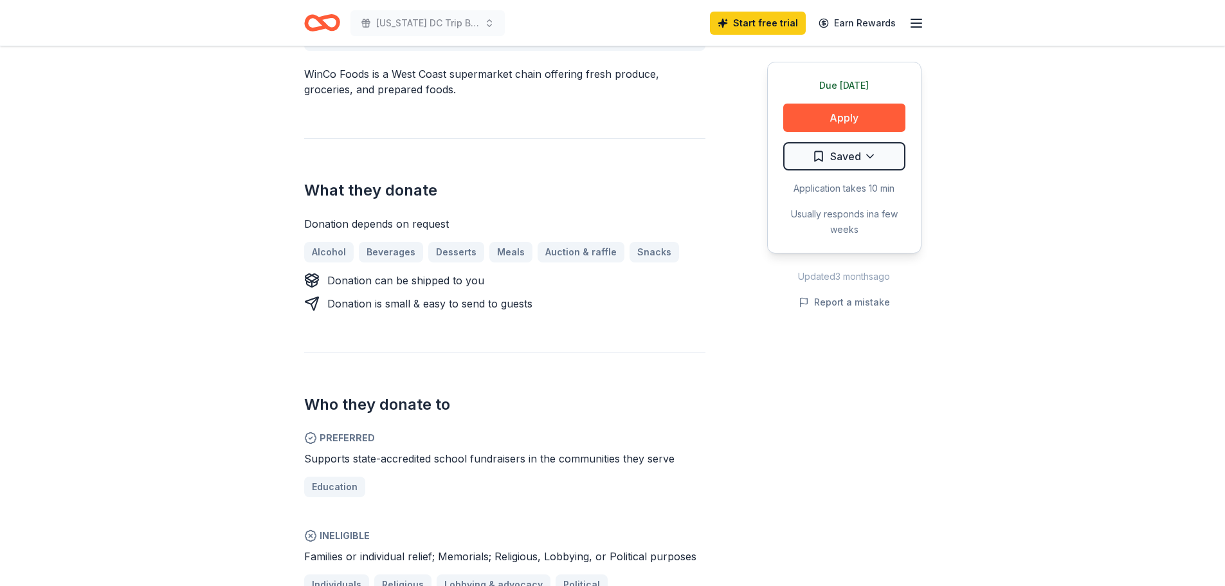
scroll to position [450, 0]
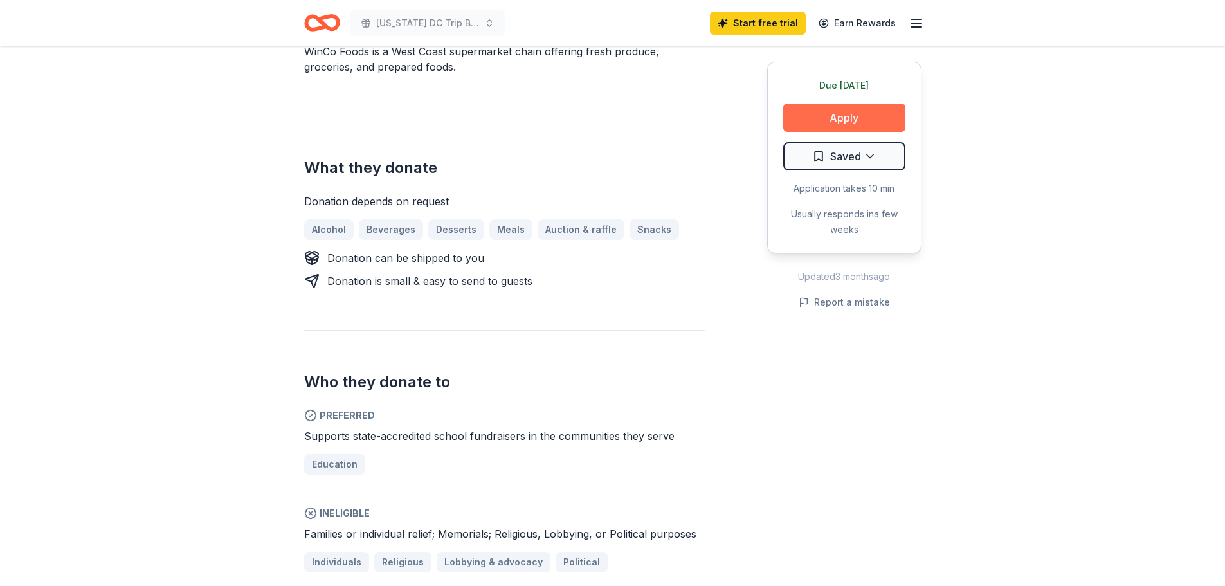
click at [862, 119] on button "Apply" at bounding box center [844, 118] width 122 height 28
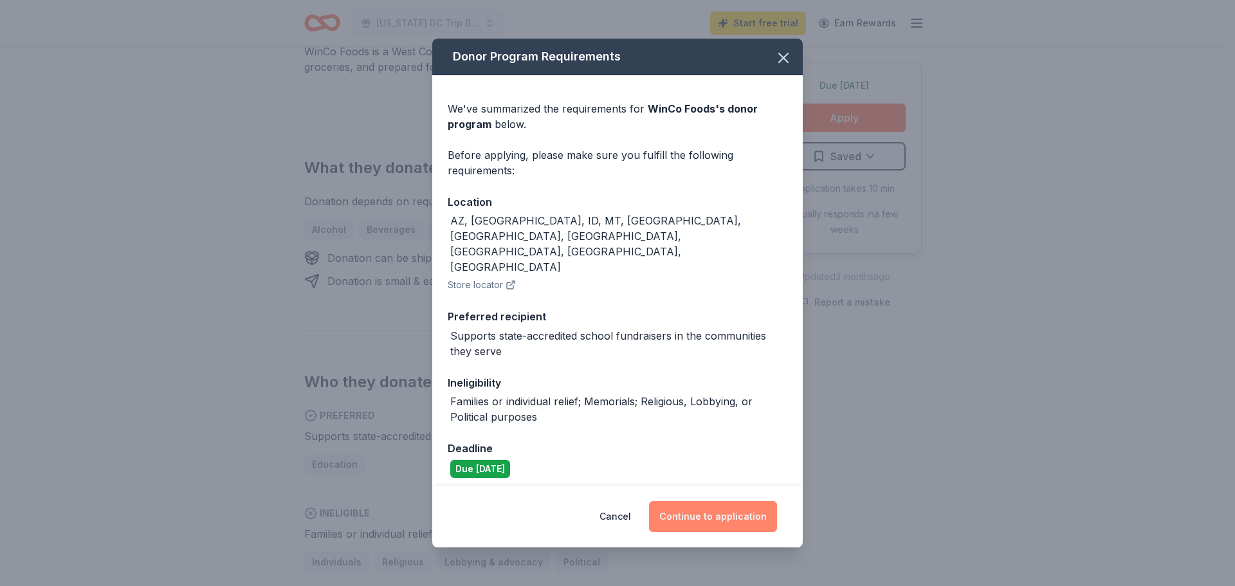
click at [713, 501] on button "Continue to application" at bounding box center [713, 516] width 128 height 31
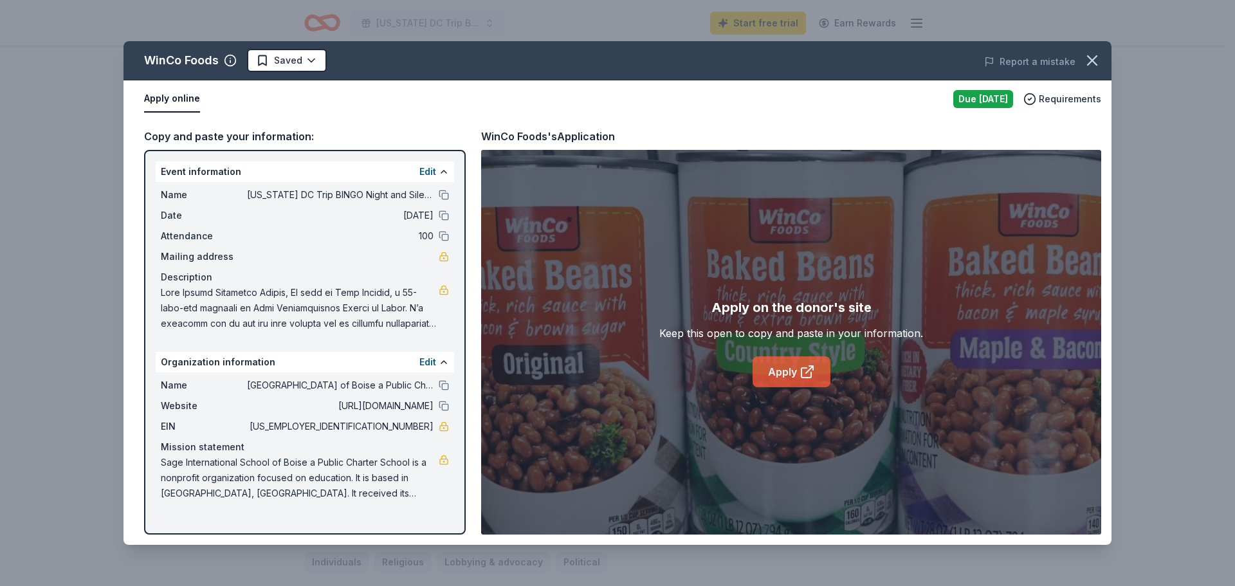
click at [806, 370] on icon at bounding box center [806, 371] width 15 height 15
click at [1093, 60] on icon "button" at bounding box center [1092, 60] width 9 height 9
